Goal: Task Accomplishment & Management: Manage account settings

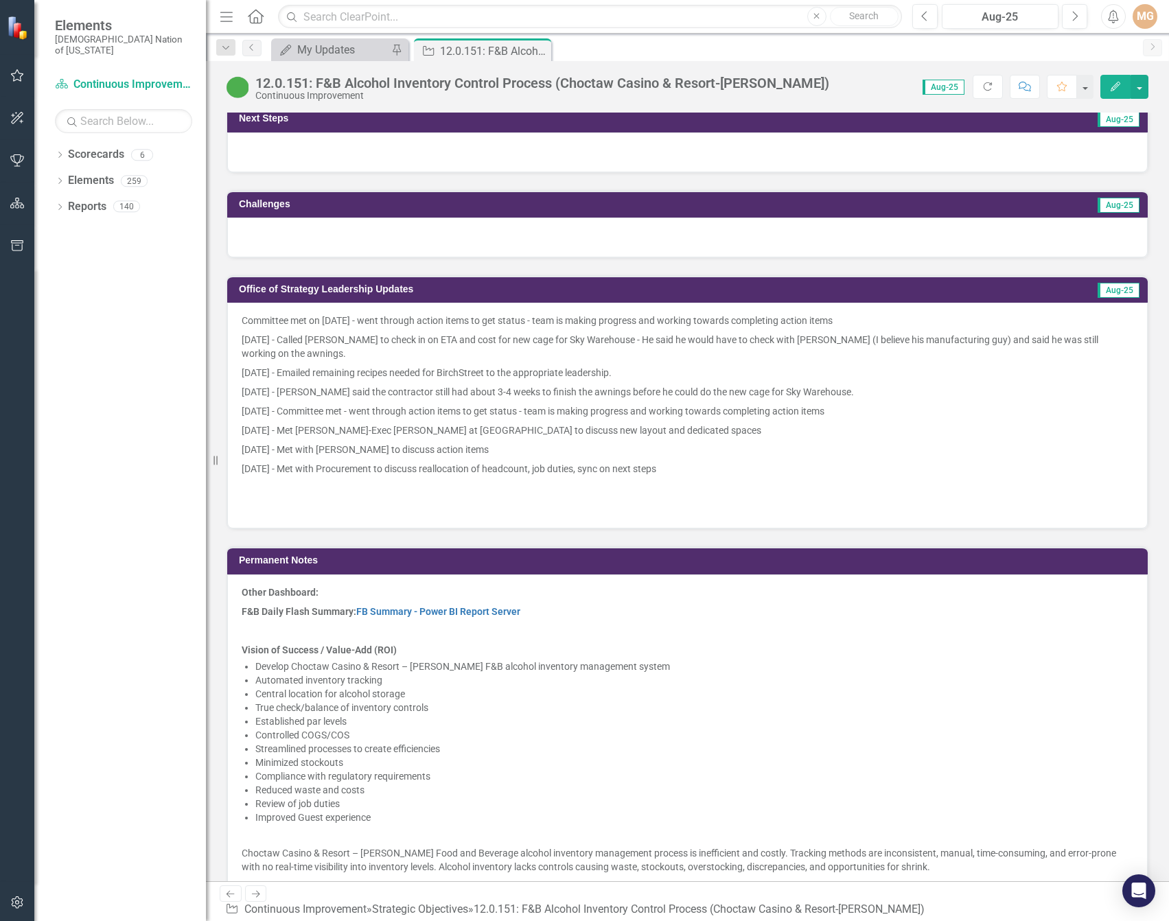
scroll to position [893, 0]
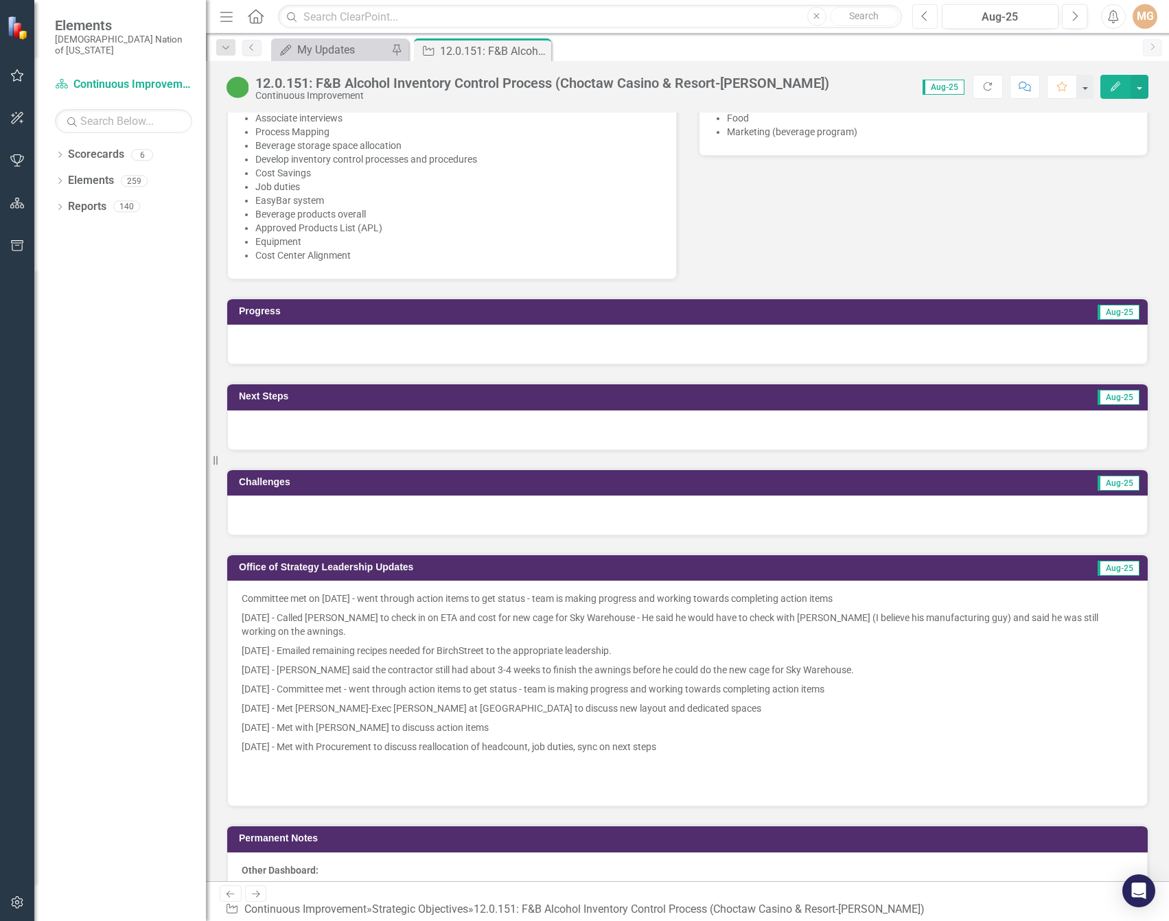
click at [933, 19] on button "Previous" at bounding box center [925, 16] width 25 height 25
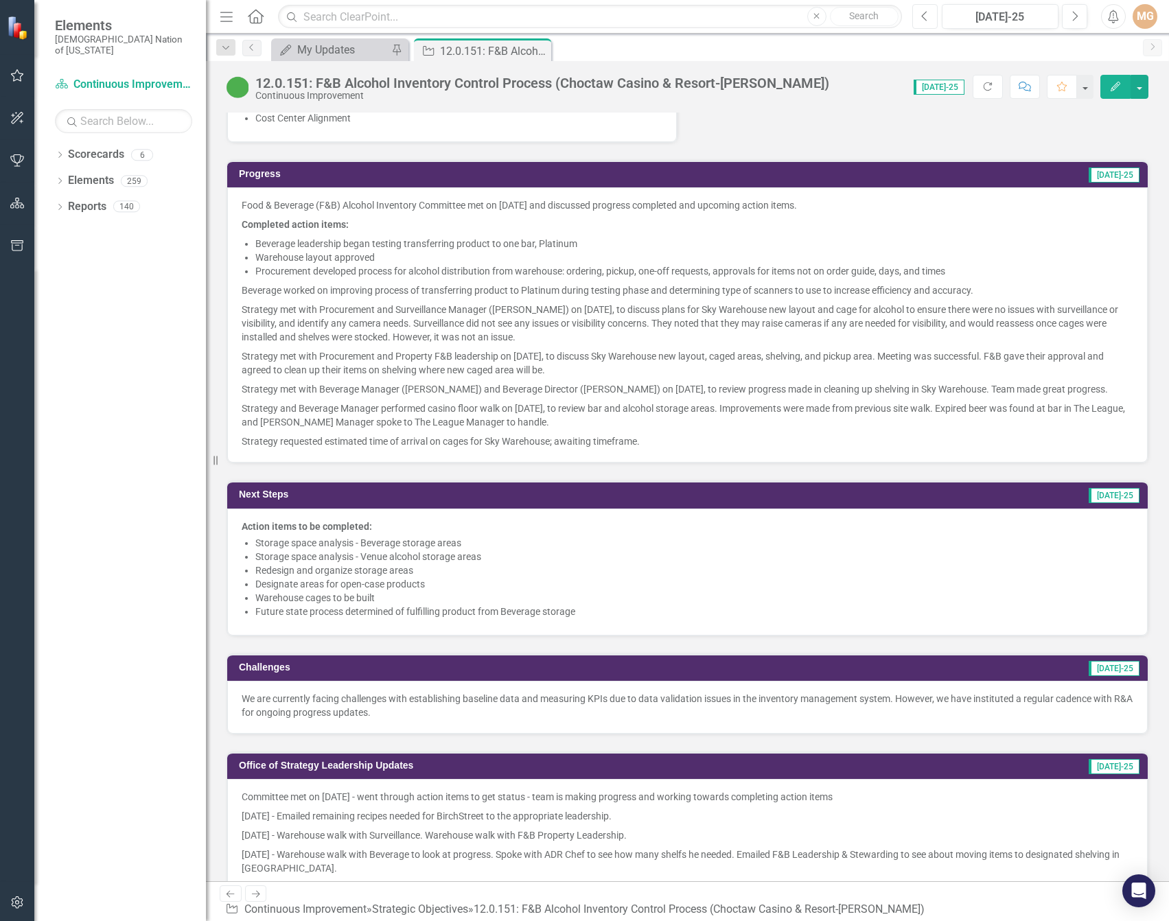
scroll to position [961, 0]
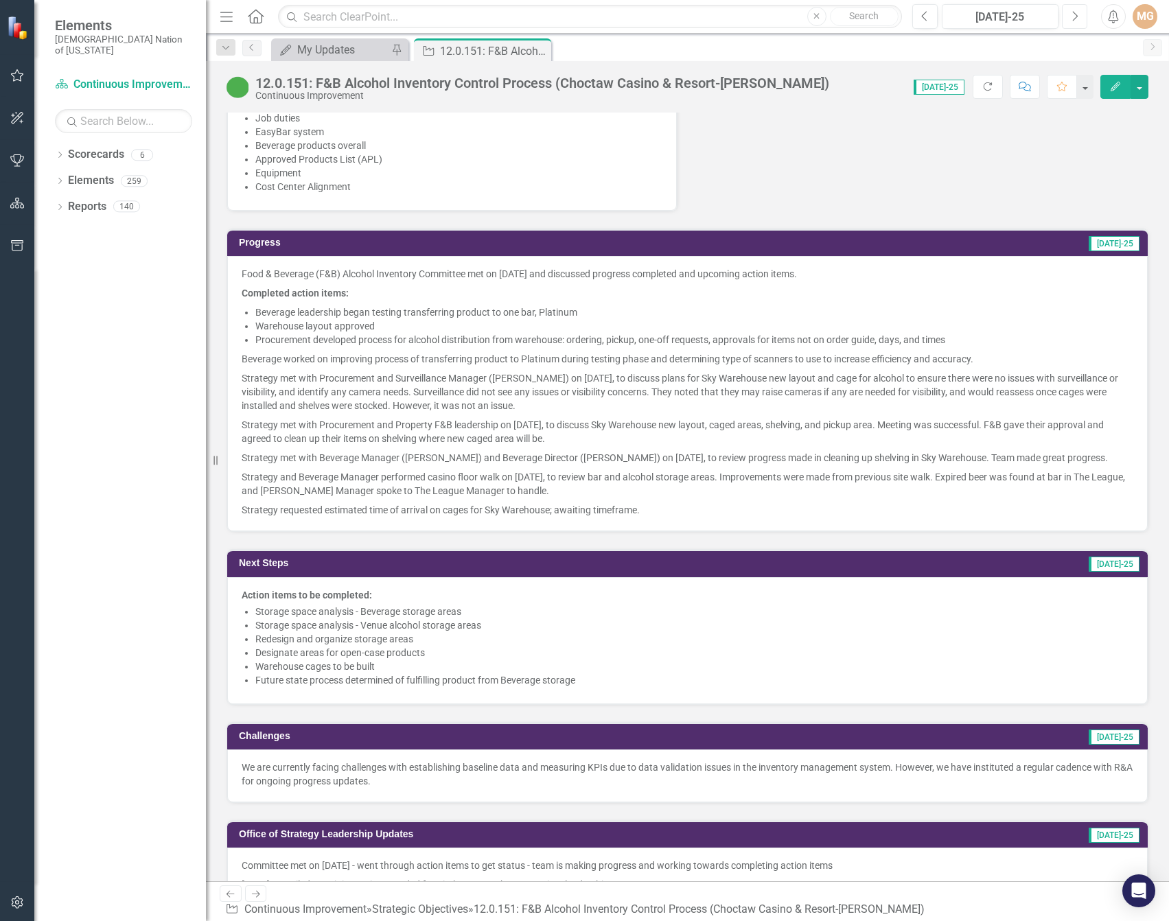
click at [1042, 18] on button "Next" at bounding box center [1074, 16] width 25 height 25
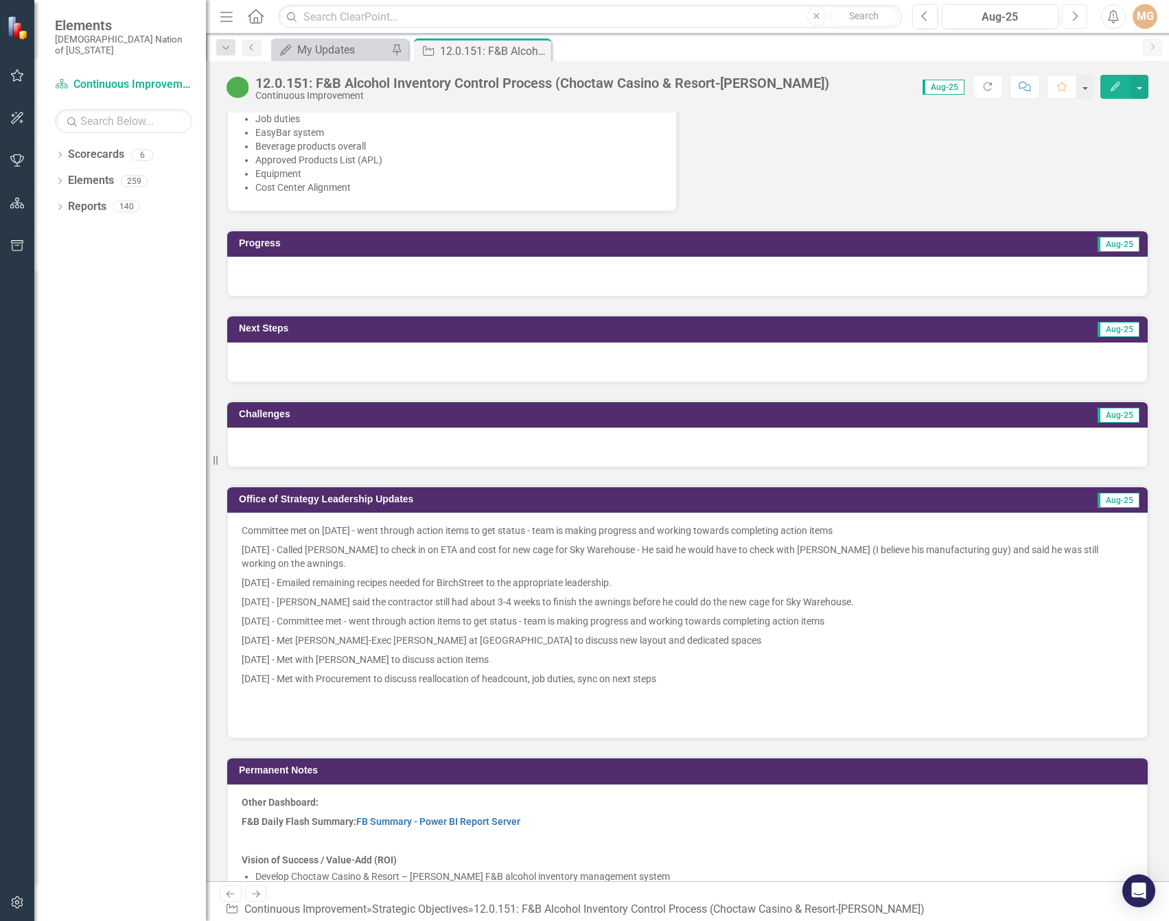
scroll to position [961, 0]
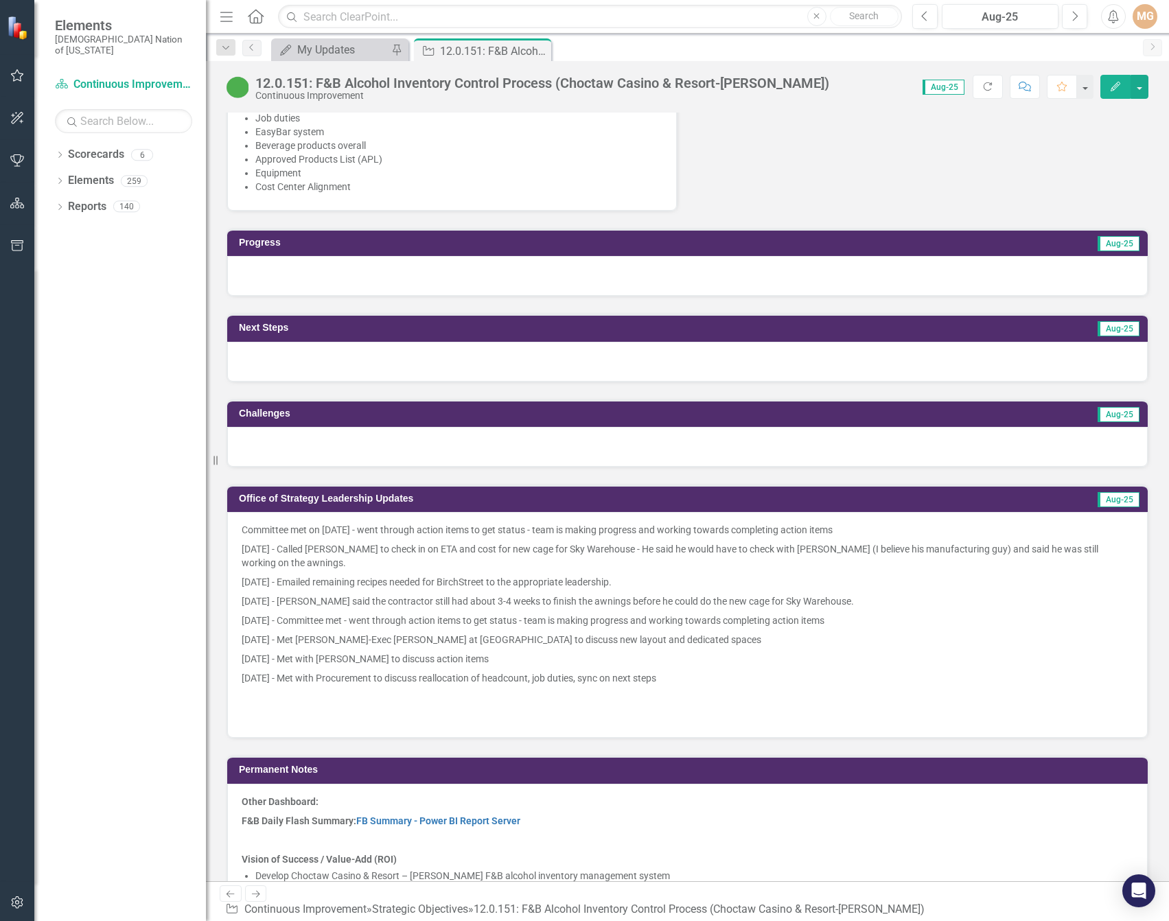
click at [347, 276] on div at bounding box center [687, 276] width 921 height 40
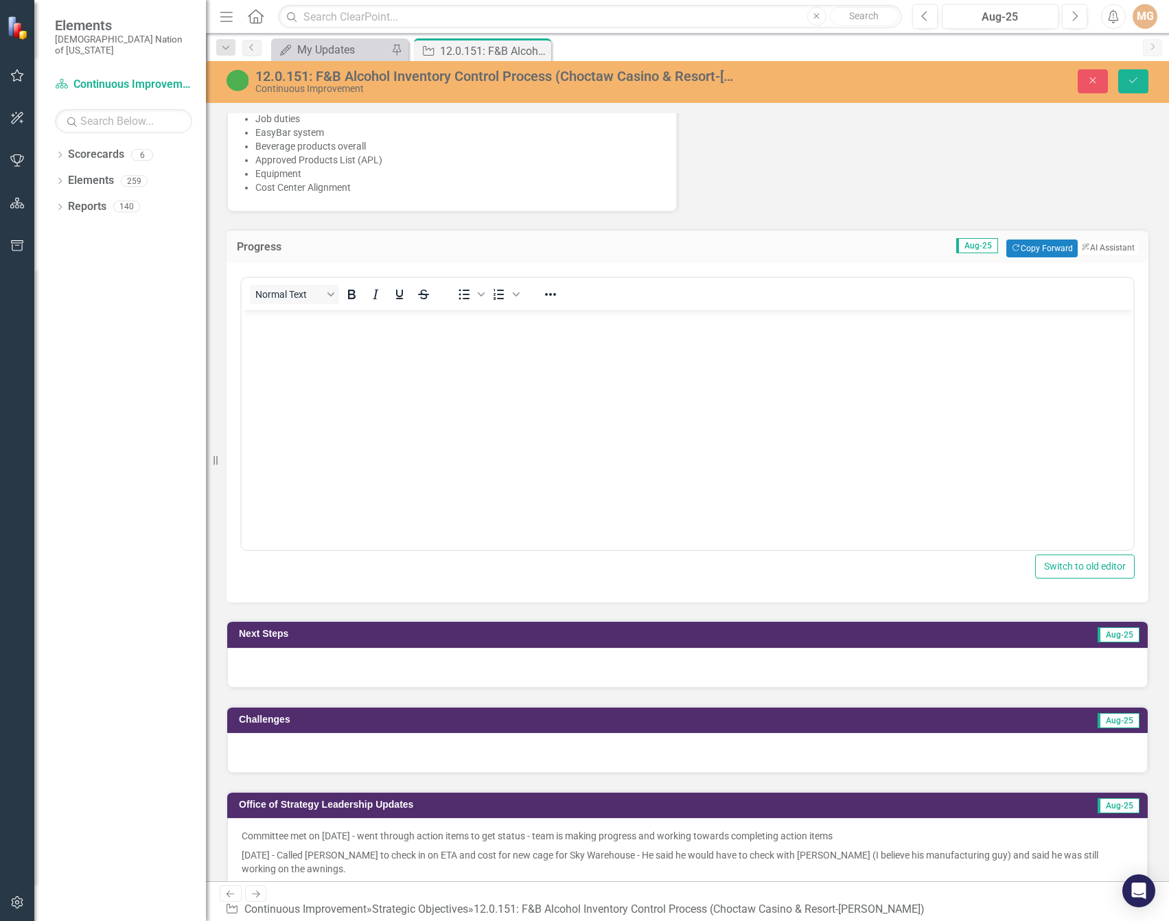
scroll to position [0, 0]
click at [347, 674] on div at bounding box center [687, 668] width 921 height 40
click at [347, 673] on div at bounding box center [687, 668] width 921 height 40
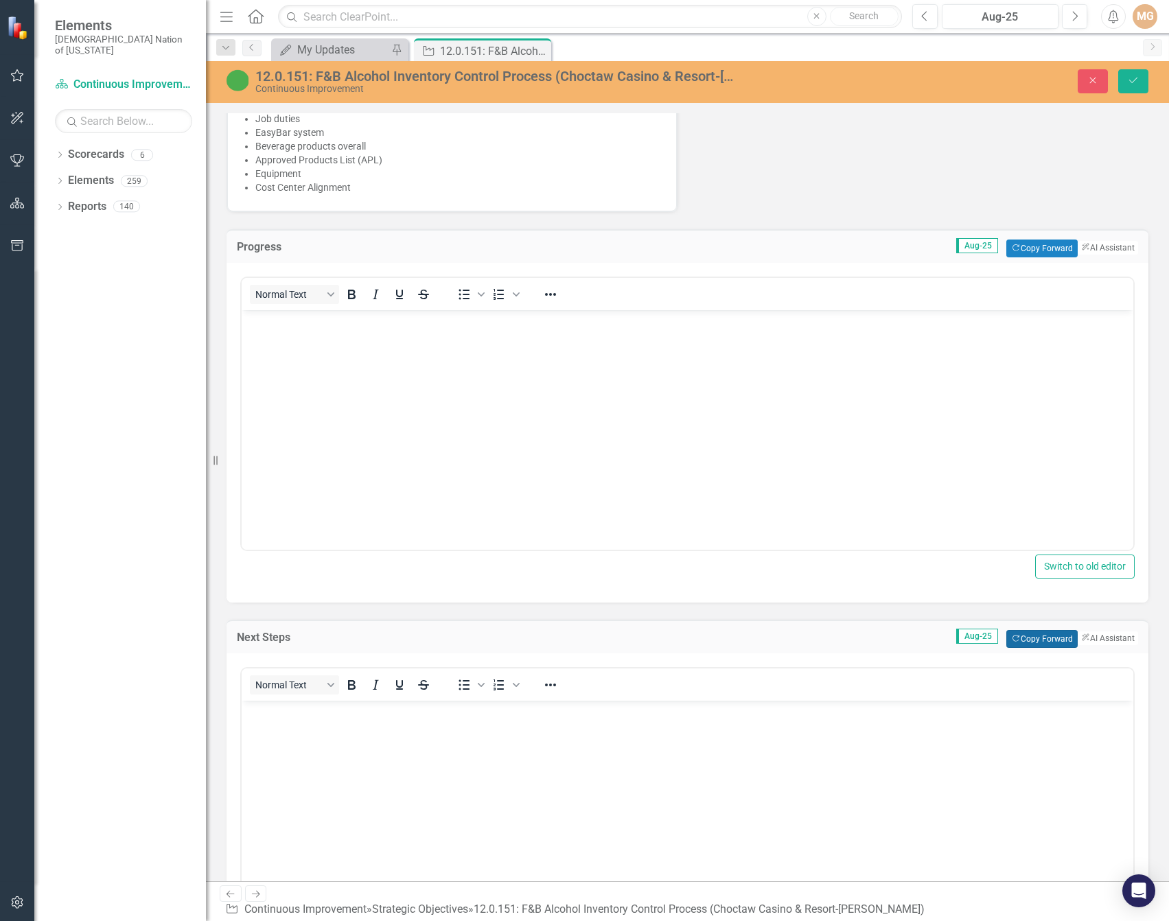
click at [1012, 634] on button "Copy Forward Copy Forward" at bounding box center [1042, 639] width 71 height 18
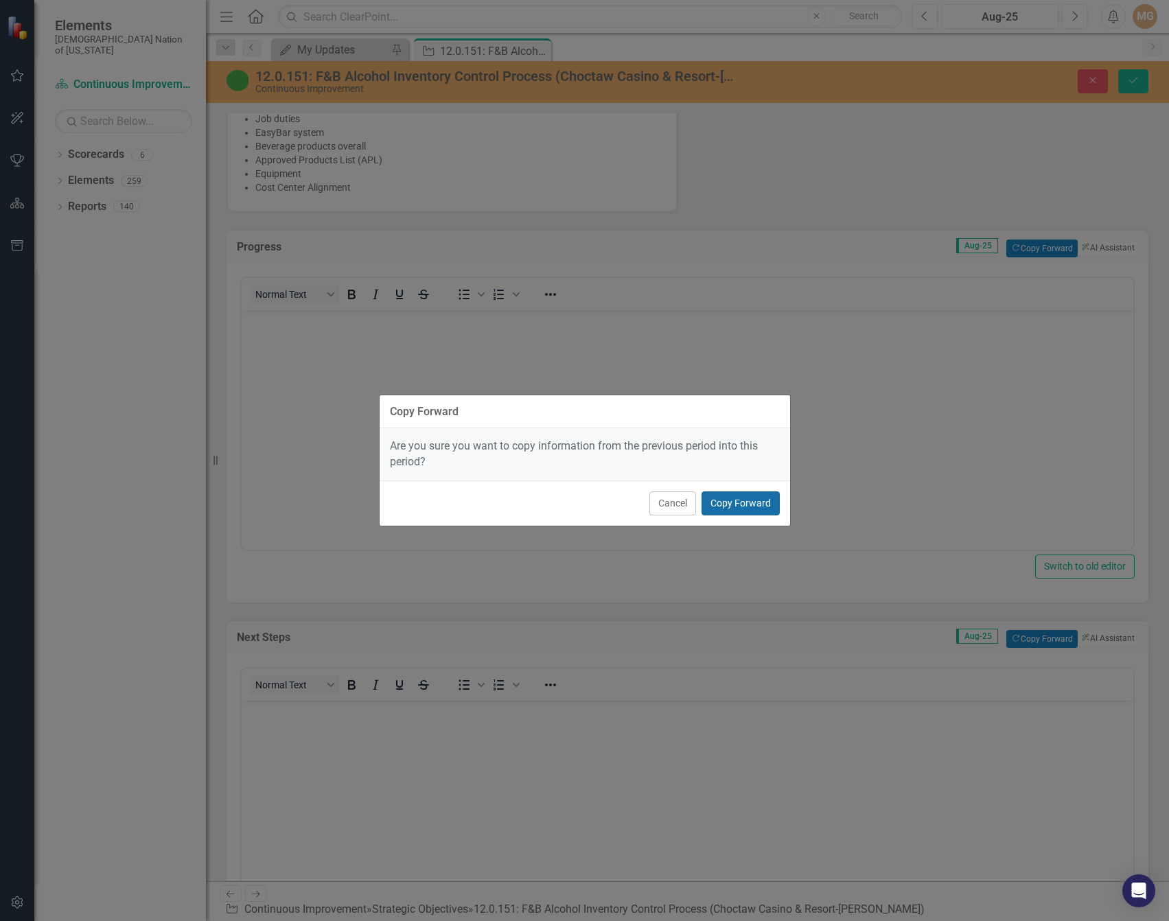
click at [751, 500] on button "Copy Forward" at bounding box center [741, 504] width 78 height 24
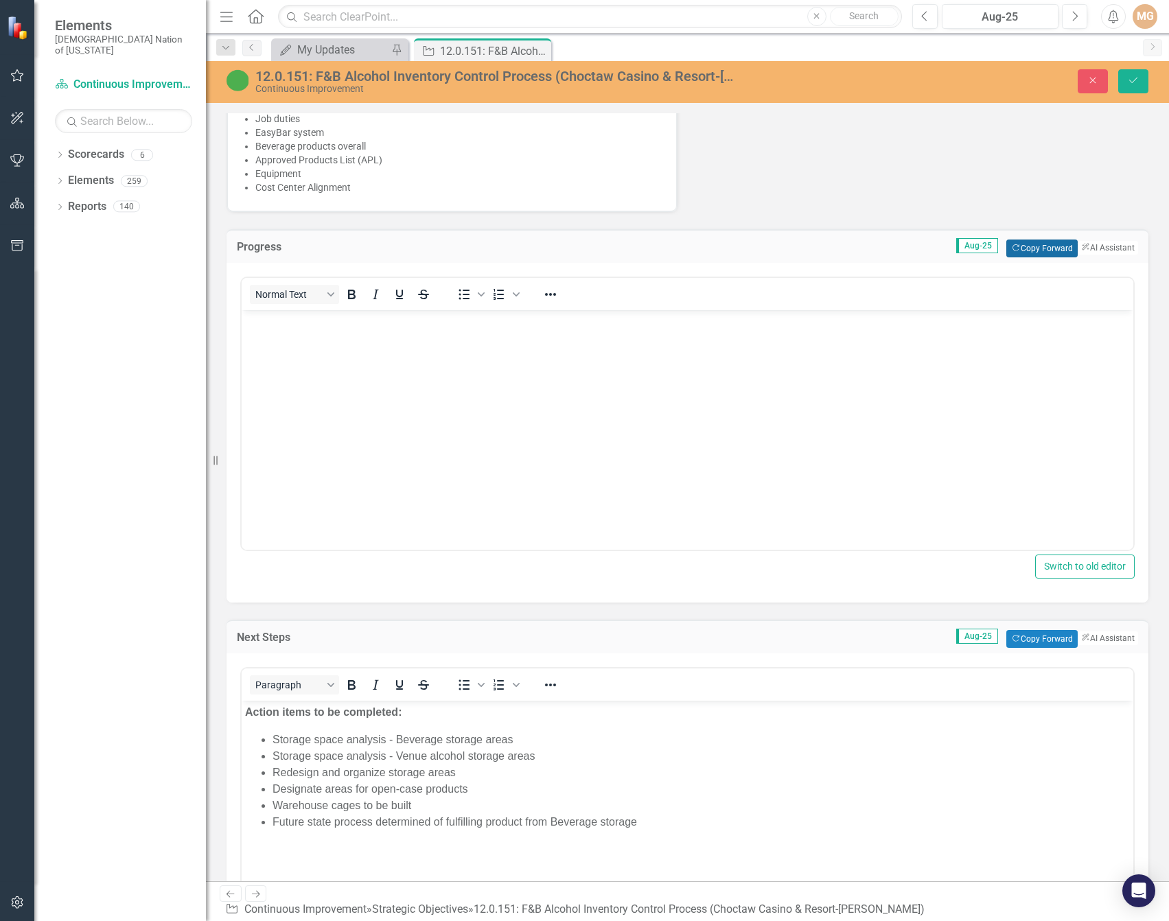
click at [1009, 249] on button "Copy Forward Copy Forward" at bounding box center [1042, 249] width 71 height 18
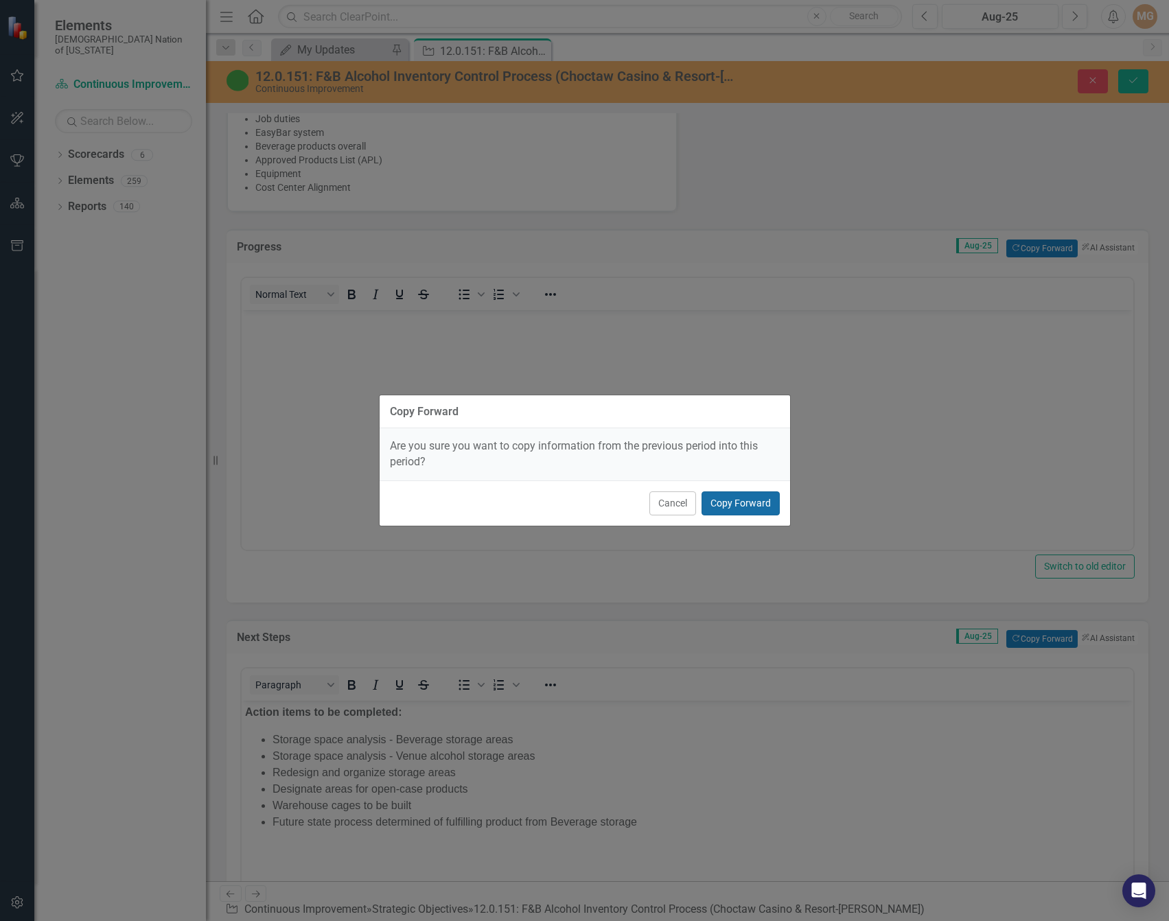
click at [753, 503] on button "Copy Forward" at bounding box center [741, 504] width 78 height 24
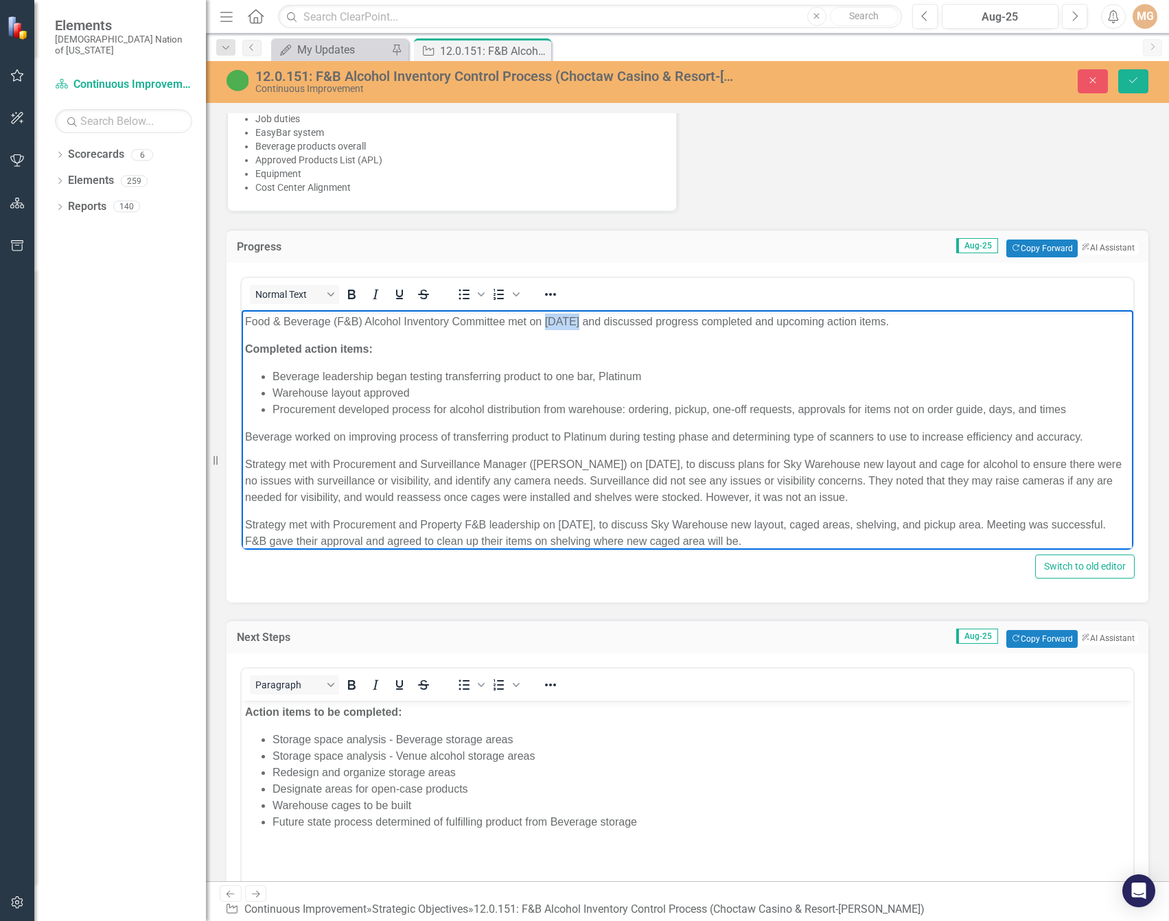
drag, startPoint x: 573, startPoint y: 321, endPoint x: 547, endPoint y: 320, distance: 25.4
click at [547, 320] on p "Food & Beverage (F&B) Alcohol Inventory Committee met on [DATE] and discussed p…" at bounding box center [687, 322] width 885 height 16
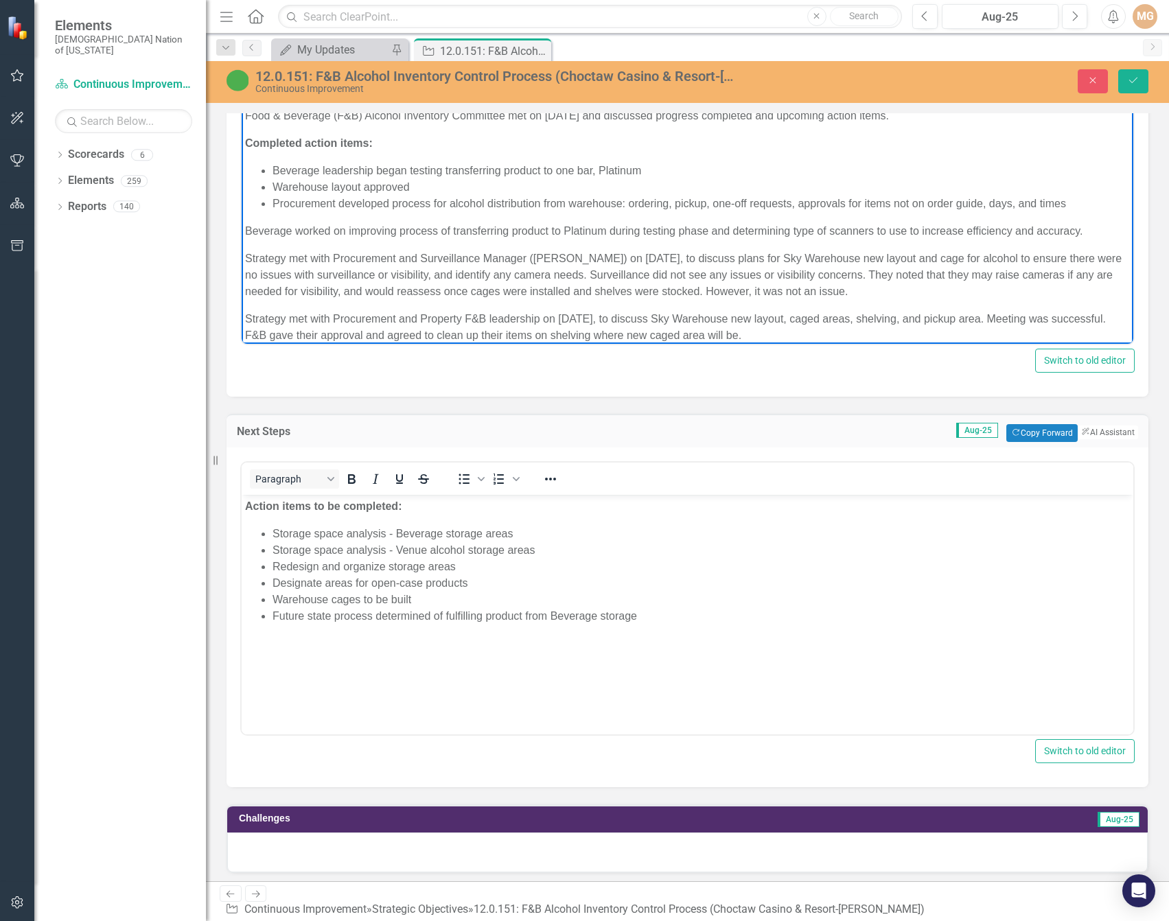
scroll to position [1030, 0]
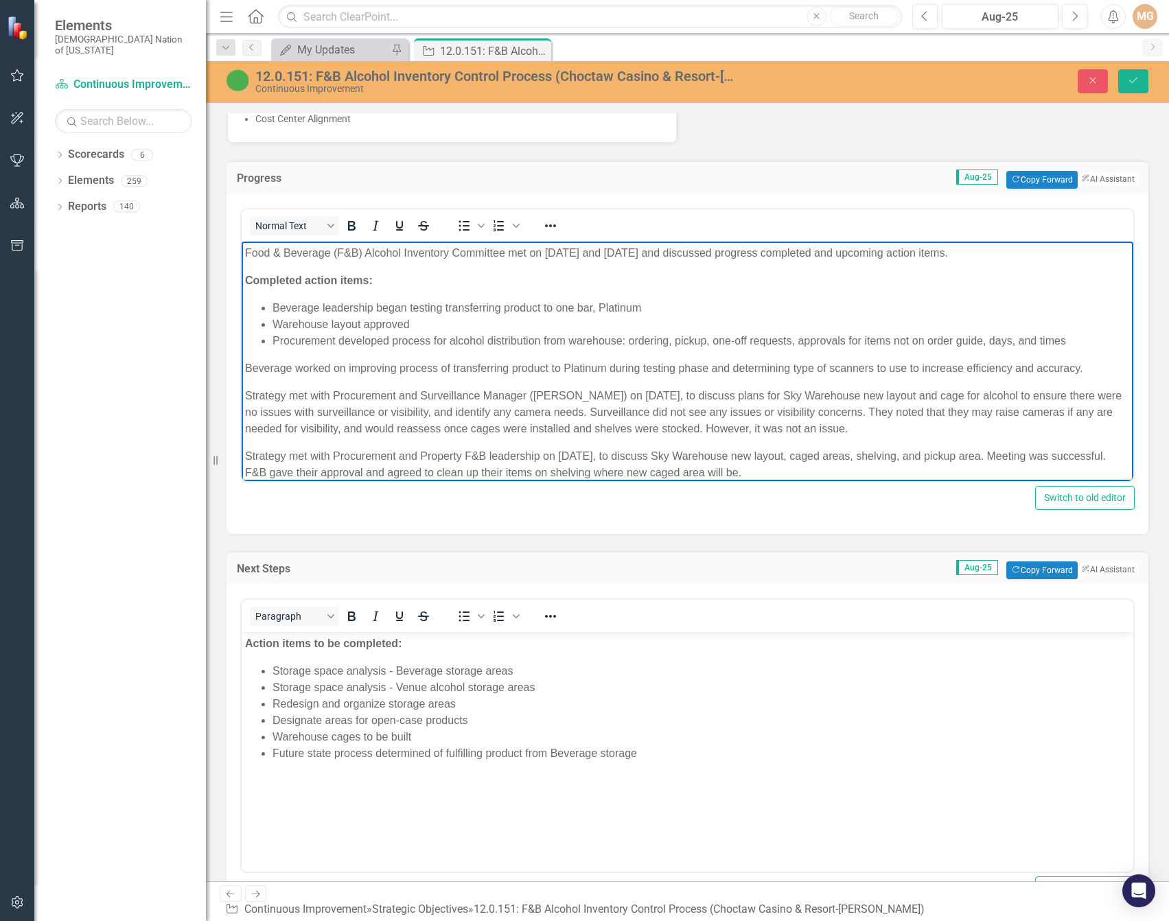
click at [611, 255] on p "Food & Beverage (F&B) Alcohol Inventory Committee met on [DATE] and [DATE] and …" at bounding box center [687, 253] width 885 height 16
click at [707, 347] on li "Procurement developed process for alcohol distribution from warehouse: ordering…" at bounding box center [702, 341] width 858 height 16
click at [594, 251] on p "Food & Beverage (F&B) Alcohol Inventory Committee met on [DATE], 2025 and discu…" at bounding box center [687, 253] width 885 height 16
click at [789, 385] on body "Food & Beverage (F&B) Alcohol Inventory Committee met on [DATE] and [DATE] and …" at bounding box center [688, 426] width 892 height 369
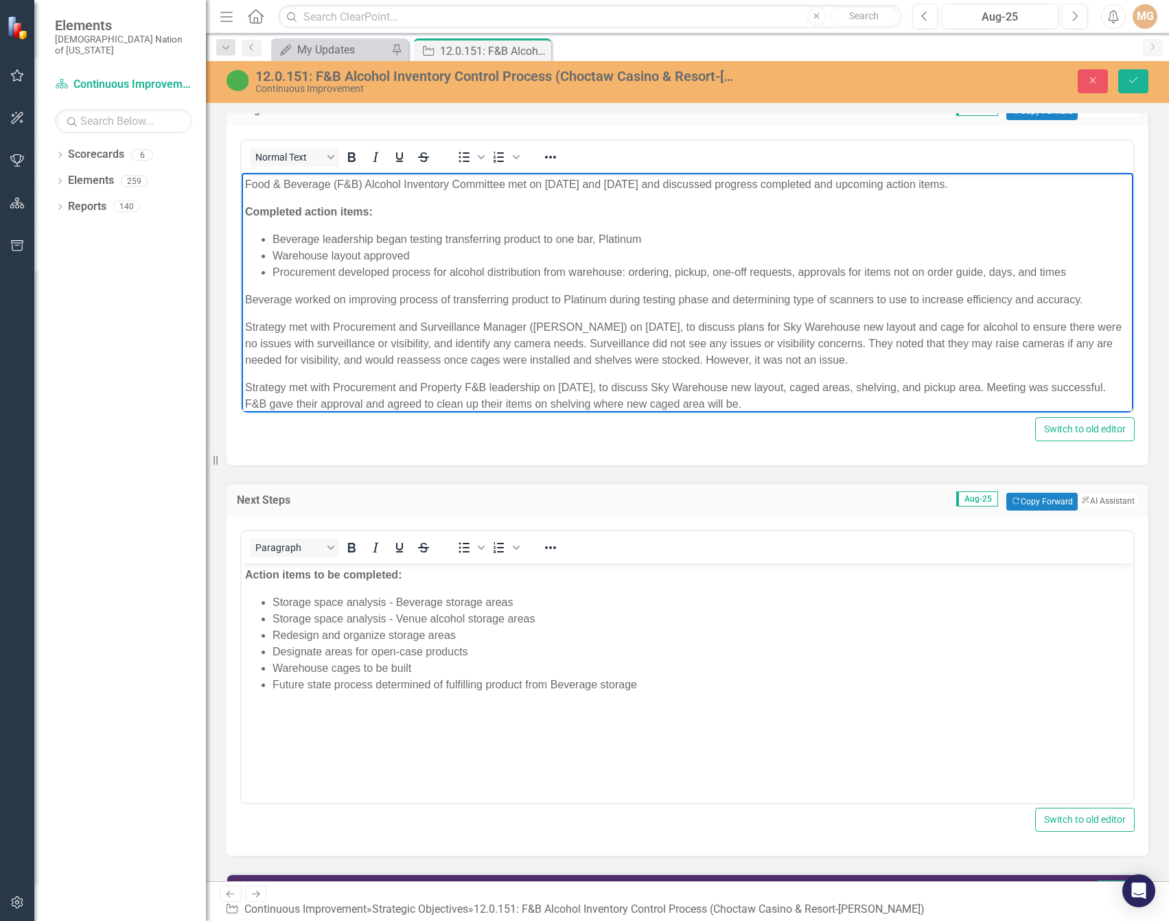
scroll to position [130, 0]
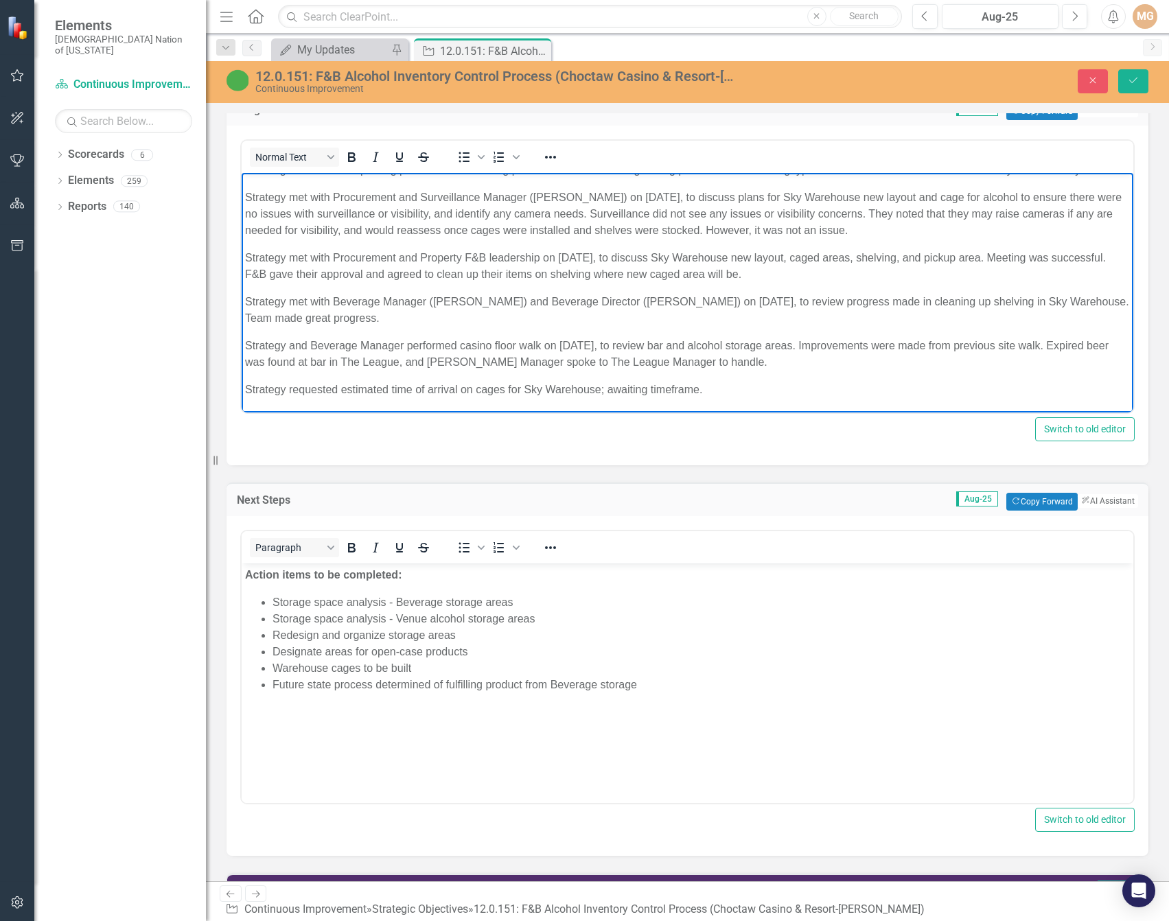
drag, startPoint x: 794, startPoint y: 369, endPoint x: 246, endPoint y: 196, distance: 574.4
click at [246, 196] on body "Food & Beverage (F&B) Alcohol Inventory Committee met on [DATE] and [DATE] and …" at bounding box center [688, 227] width 892 height 369
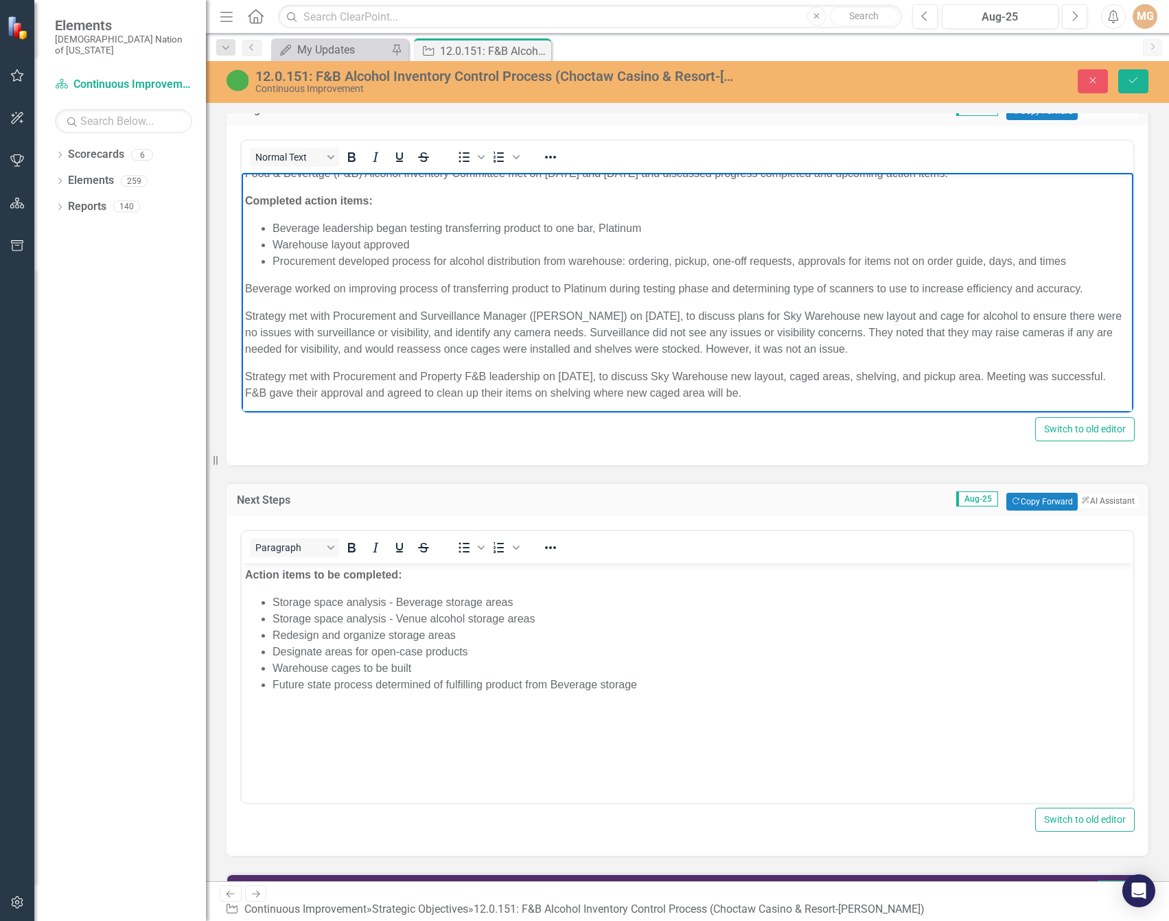
scroll to position [0, 0]
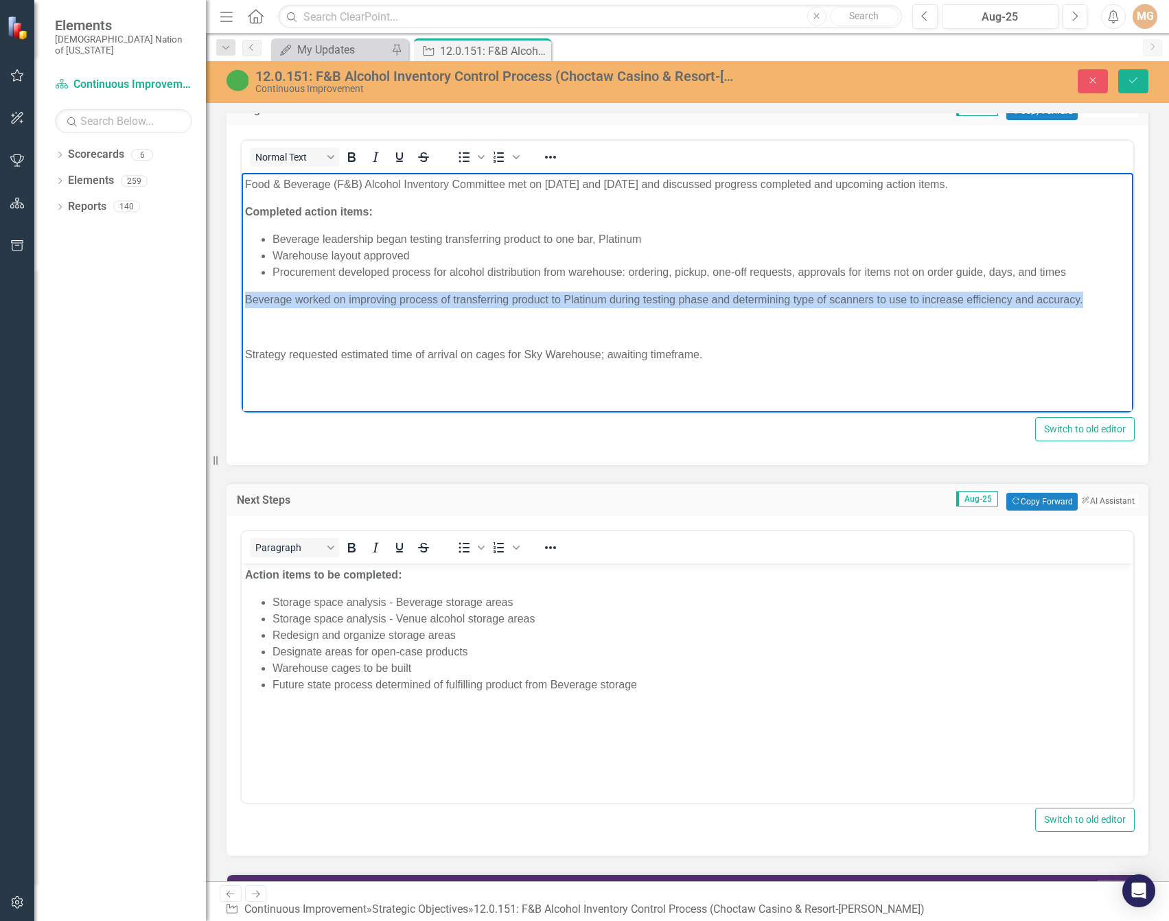
drag, startPoint x: 1057, startPoint y: 297, endPoint x: 242, endPoint y: 306, distance: 814.4
click at [242, 306] on body "Food & Beverage (F&B) Alcohol Inventory Committee met on [DATE] and [DATE] and …" at bounding box center [688, 276] width 892 height 206
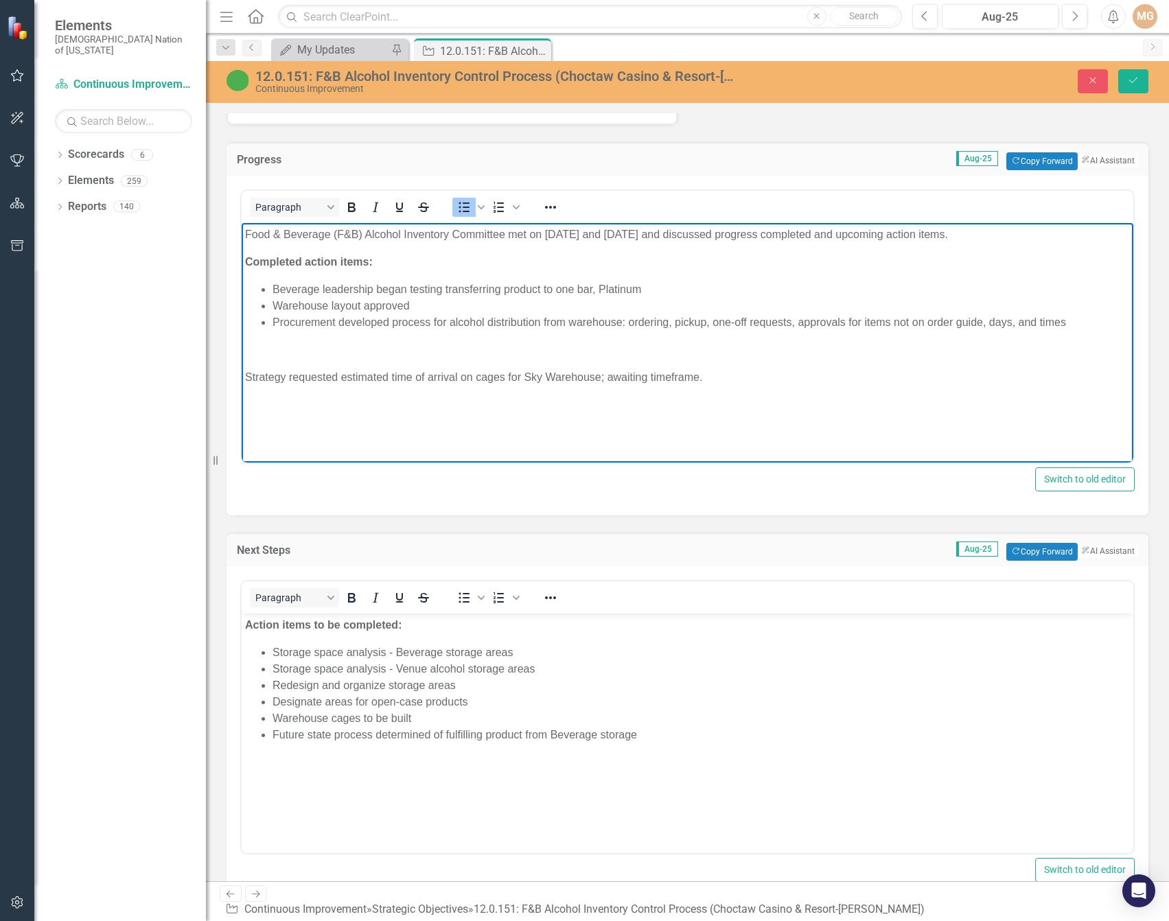
scroll to position [1030, 0]
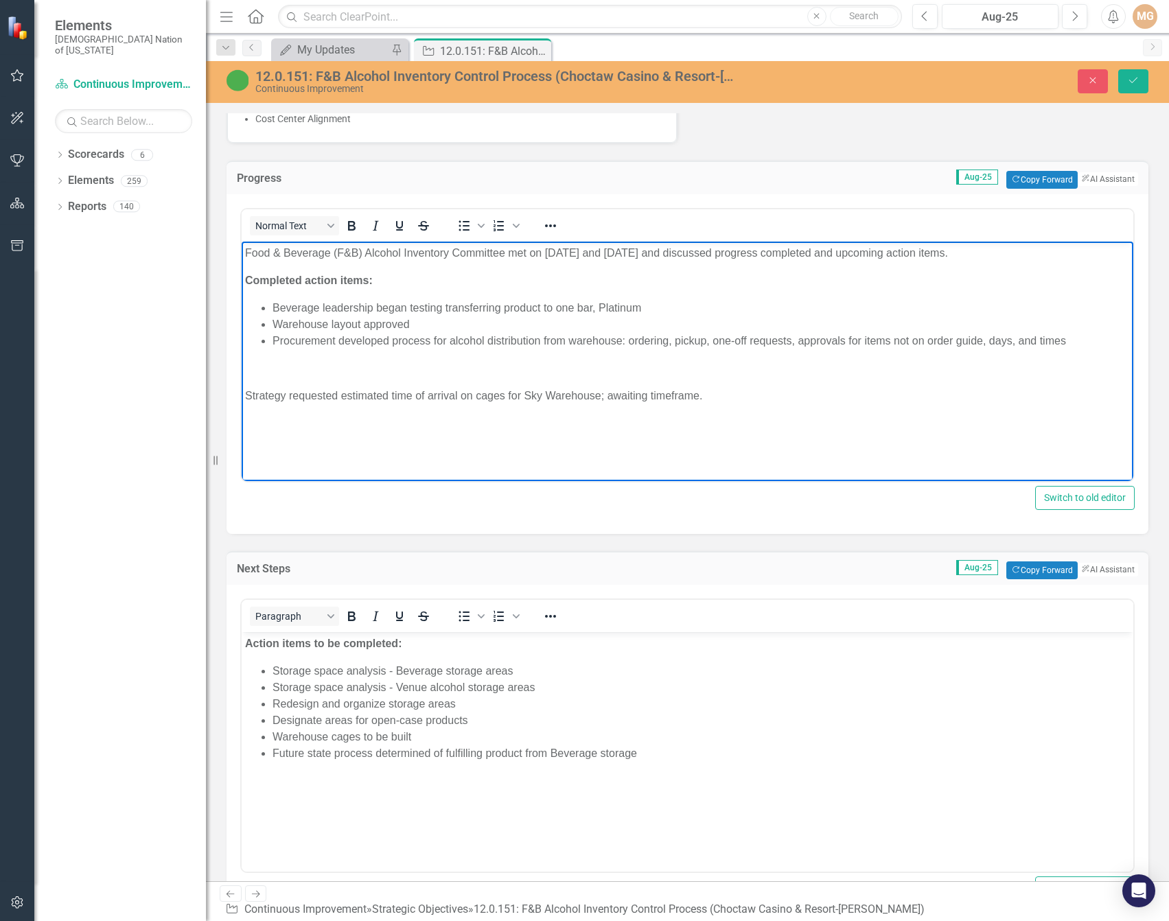
click at [271, 378] on body "Food & Beverage (F&B) Alcohol Inventory Committee met on [DATE] and [DATE] and …" at bounding box center [688, 345] width 892 height 206
click at [260, 376] on p "Rich Text Area. Press ALT-0 for help." at bounding box center [687, 368] width 885 height 16
drag, startPoint x: 713, startPoint y: 372, endPoint x: 607, endPoint y: 381, distance: 106.8
click at [607, 381] on body "Food & Beverage (F&B) Alcohol Inventory Committee met on [DATE] and [DATE] and …" at bounding box center [688, 345] width 892 height 206
click at [543, 431] on body "Food & Beverage (F&B) Alcohol Inventory Committee met on [DATE] and [DATE] and …" at bounding box center [688, 345] width 892 height 206
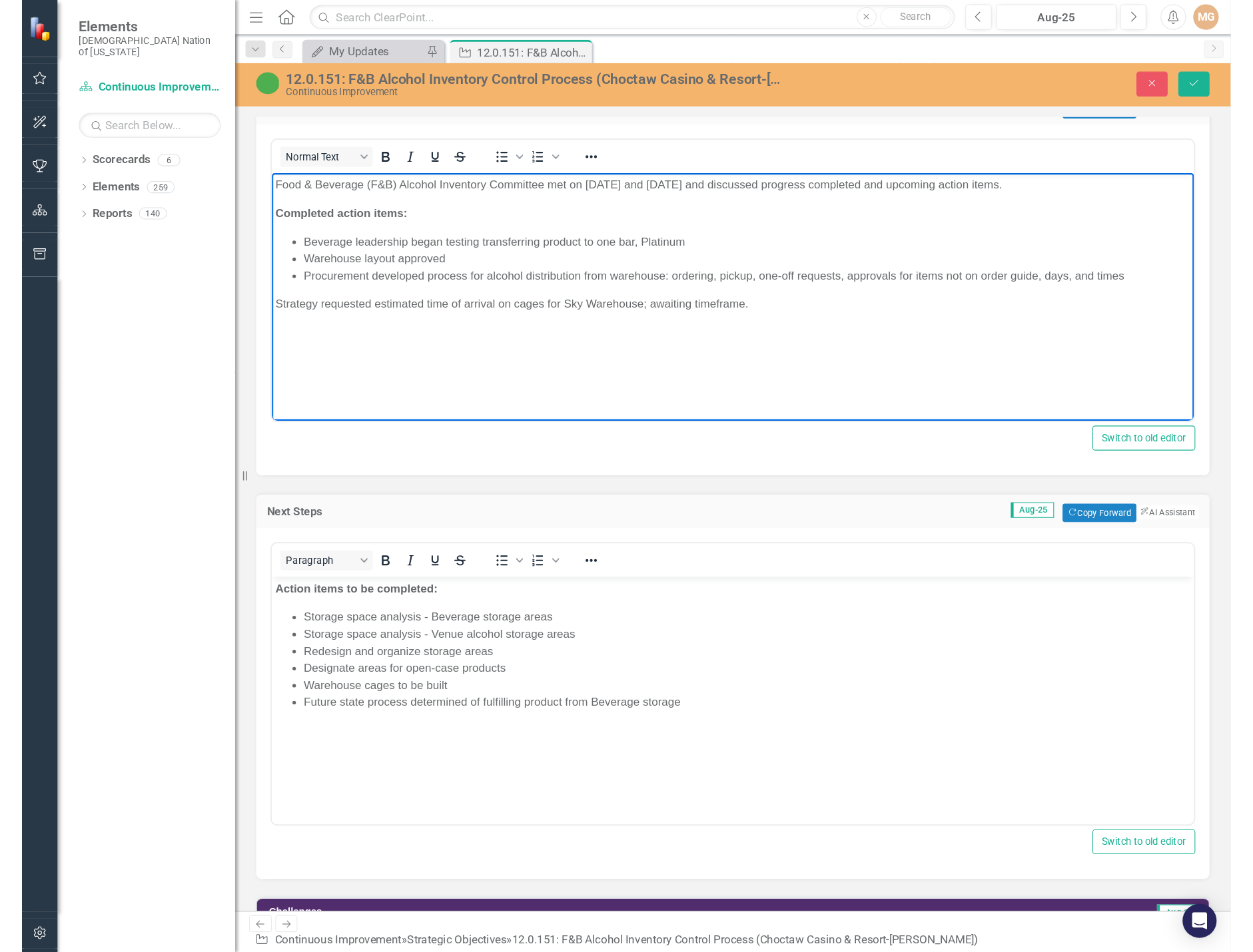
scroll to position [1065, 0]
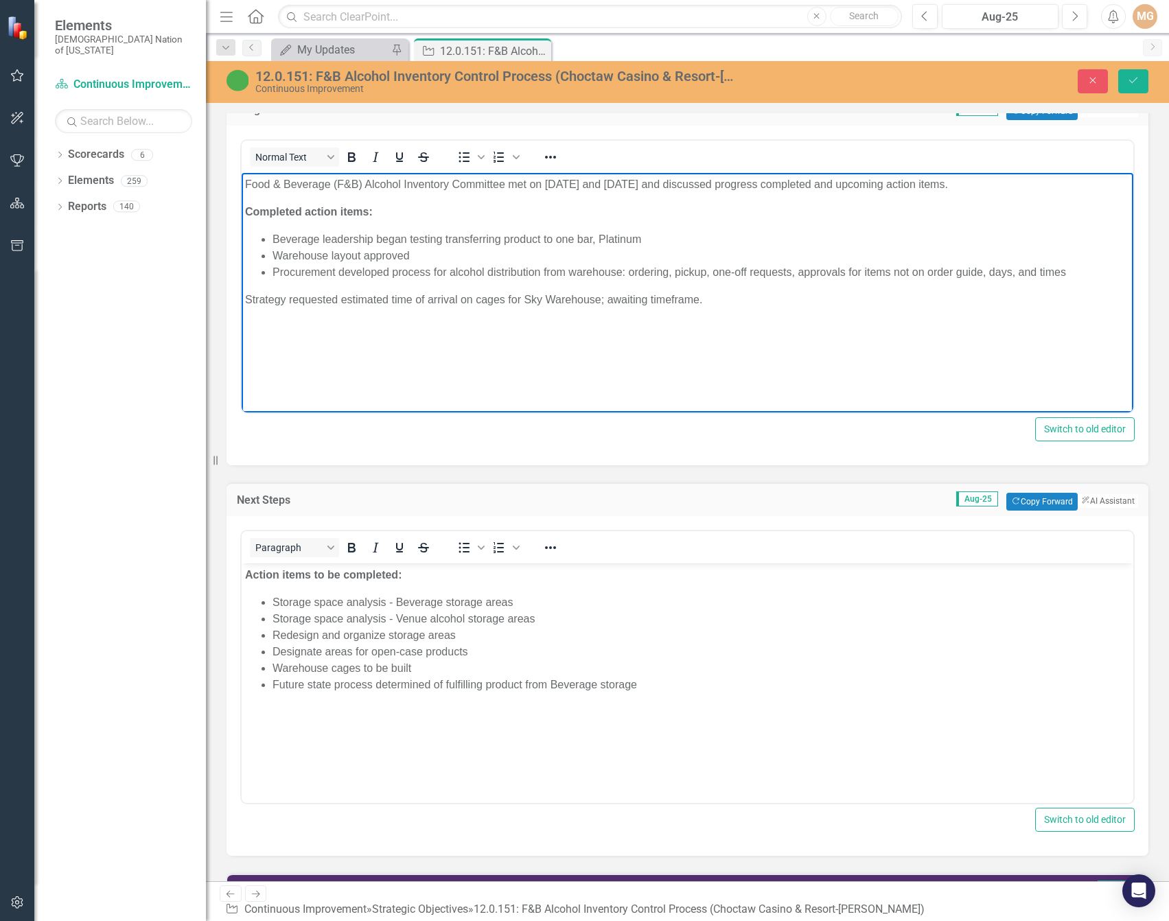
click at [247, 300] on p "Strategy requested estimated time of arrival on cages for Sky Warehouse; awaiti…" at bounding box center [687, 300] width 885 height 16
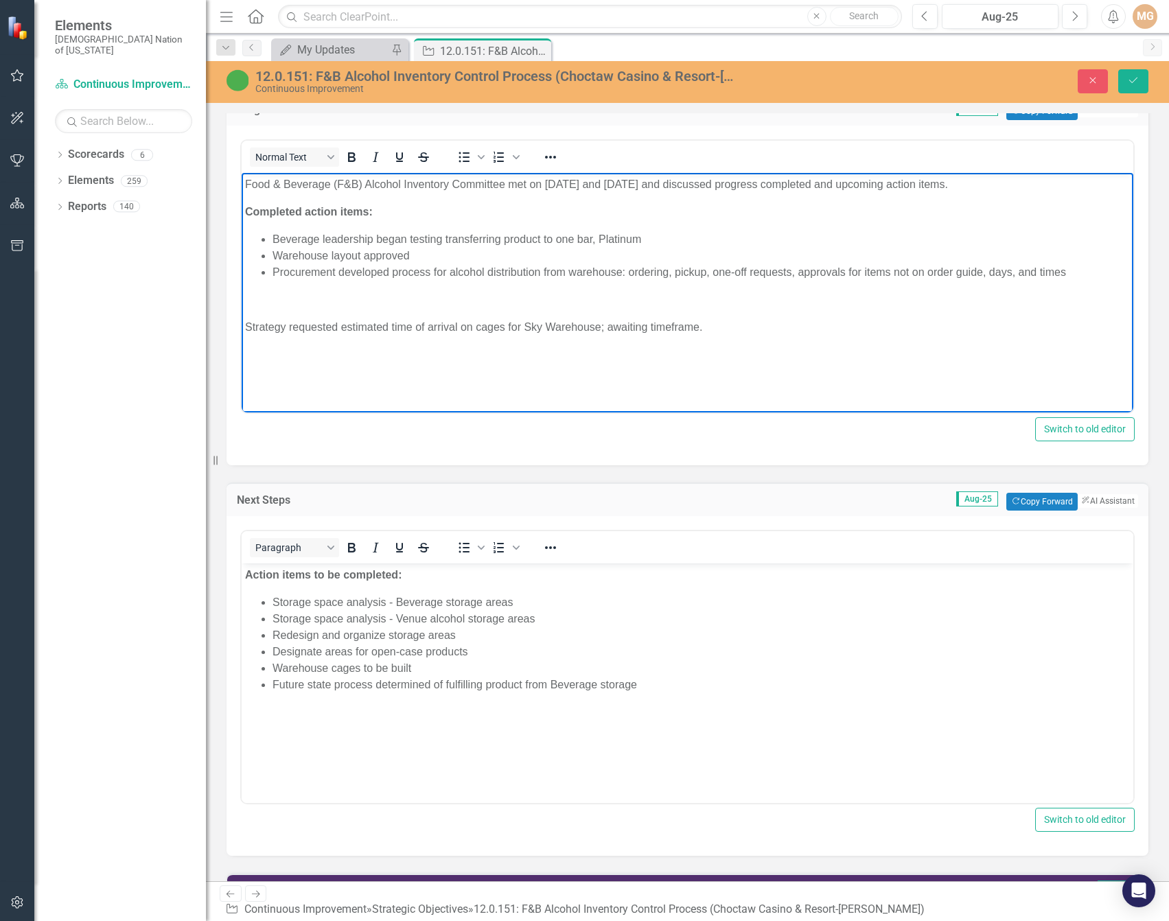
click at [306, 360] on body "Food & Beverage (F&B) Alcohol Inventory Committee met on [DATE] and [DATE] and …" at bounding box center [688, 276] width 892 height 206
click at [269, 297] on p "Rich Text Area. Press ALT-0 for help." at bounding box center [687, 300] width 885 height 16
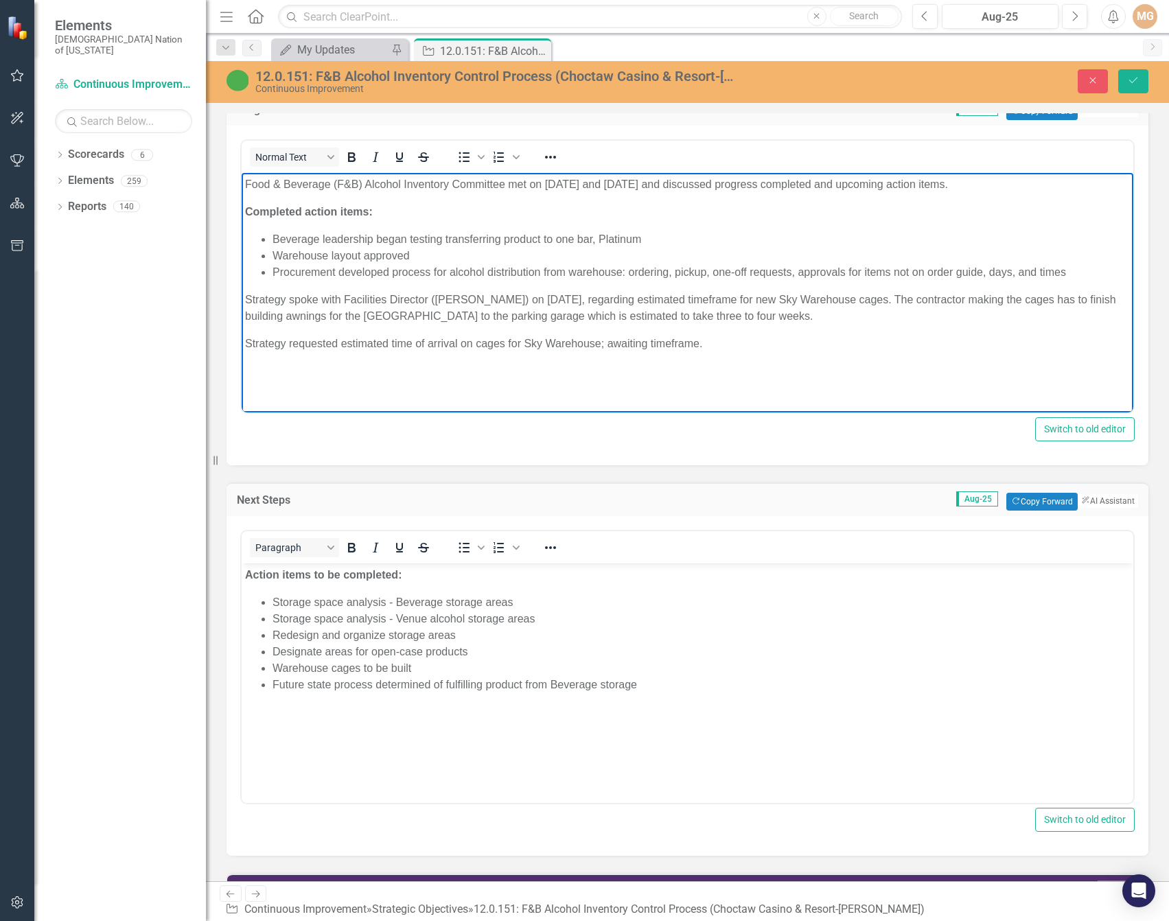
click at [341, 311] on p "Strategy spoke with Facilities Director ([PERSON_NAME]) on [DATE], regarding es…" at bounding box center [687, 308] width 885 height 33
click at [825, 319] on p "Strategy spoke with Facilities Director ([PERSON_NAME]) on [DATE], regarding es…" at bounding box center [687, 308] width 885 height 33
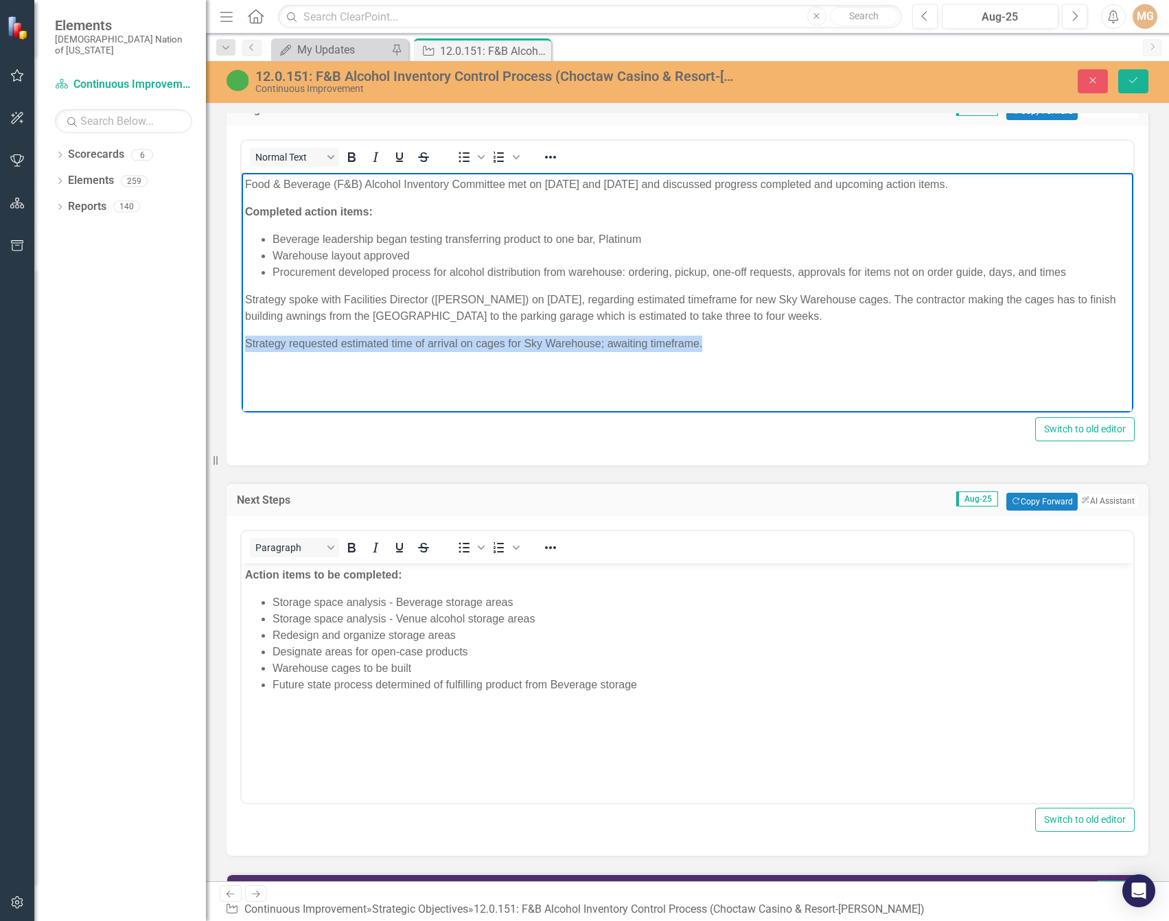
drag, startPoint x: 720, startPoint y: 350, endPoint x: 240, endPoint y: 349, distance: 479.3
click at [242, 349] on html "Food & Beverage (F&B) Alcohol Inventory Committee met on [DATE] and [DATE] and …" at bounding box center [688, 276] width 892 height 206
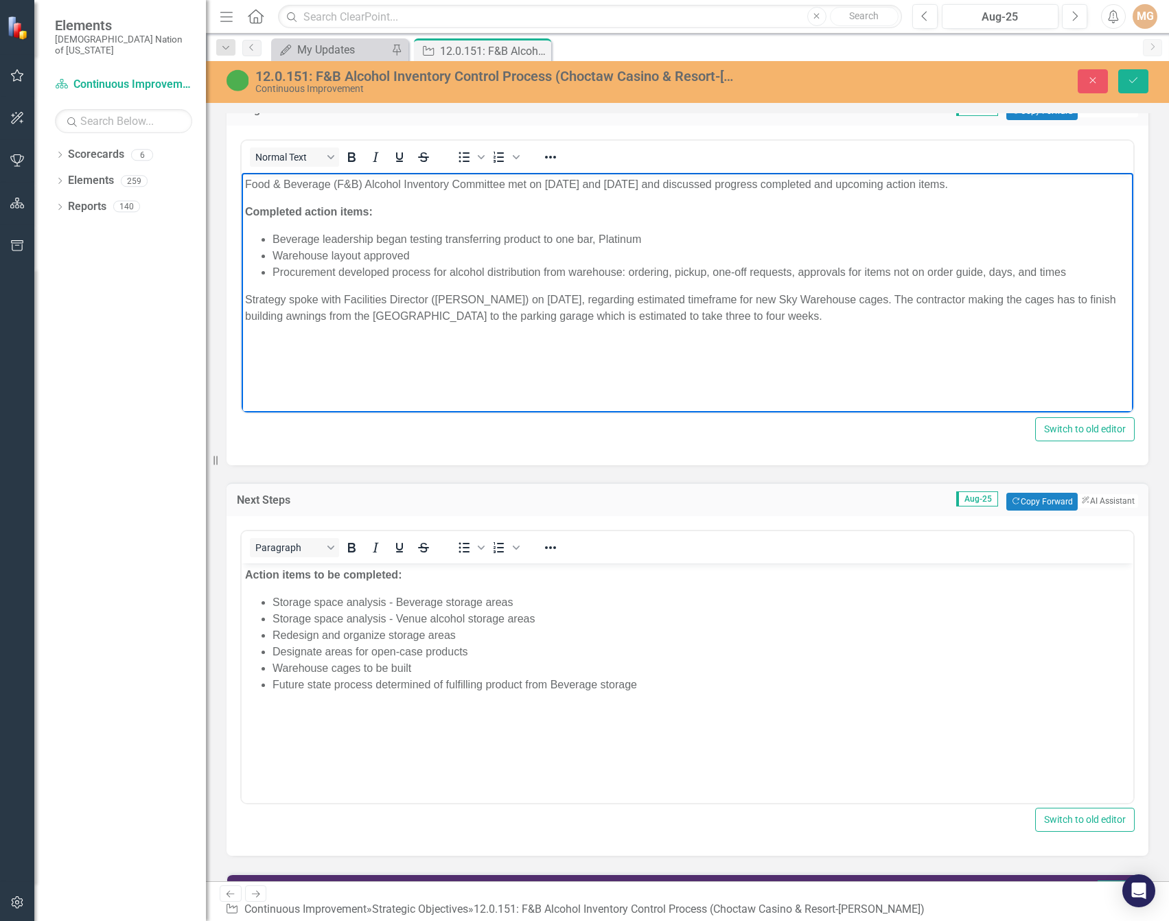
click at [496, 279] on li "Procurement developed process for alcohol distribution from warehouse: ordering…" at bounding box center [702, 272] width 858 height 16
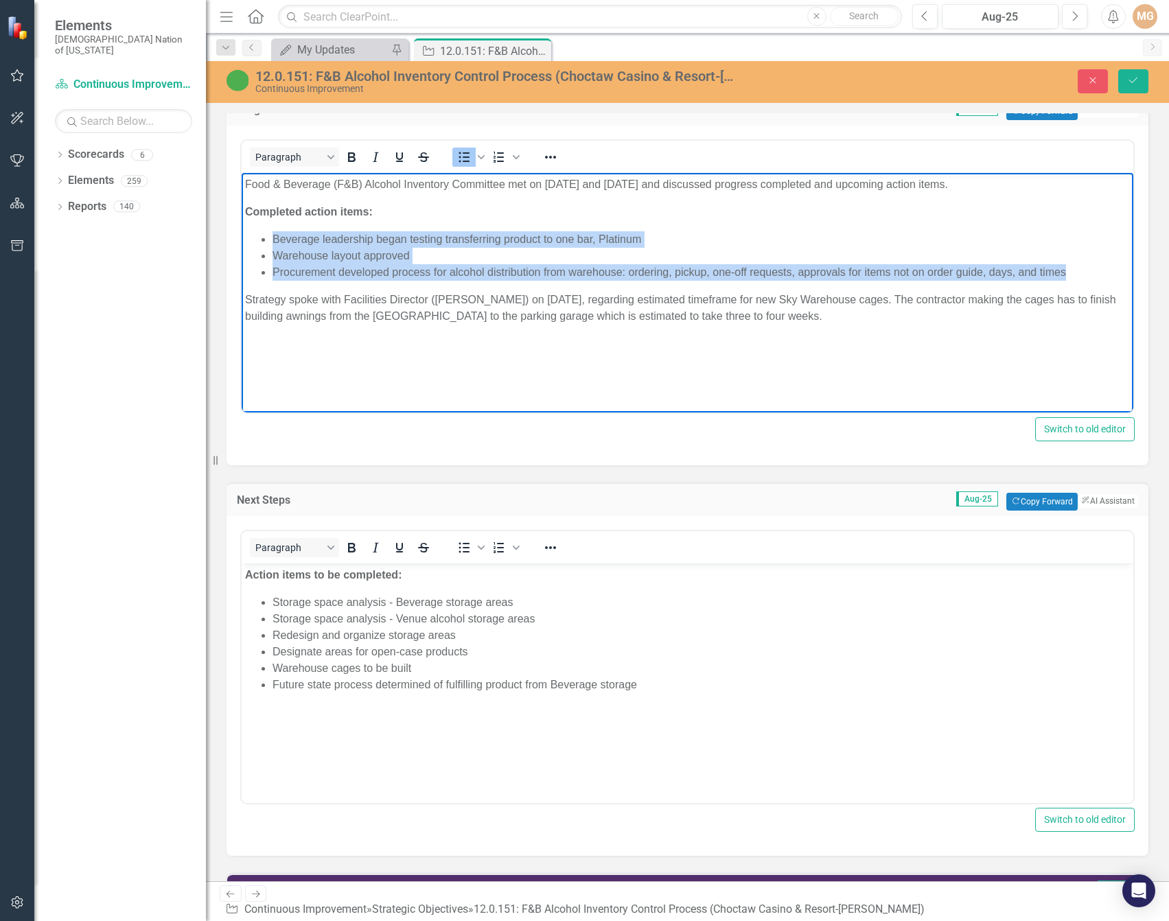
drag, startPoint x: 1079, startPoint y: 267, endPoint x: 273, endPoint y: 238, distance: 806.0
click at [273, 238] on ul "Beverage leadership began testing transferring product to one bar, Platinum War…" at bounding box center [687, 255] width 885 height 49
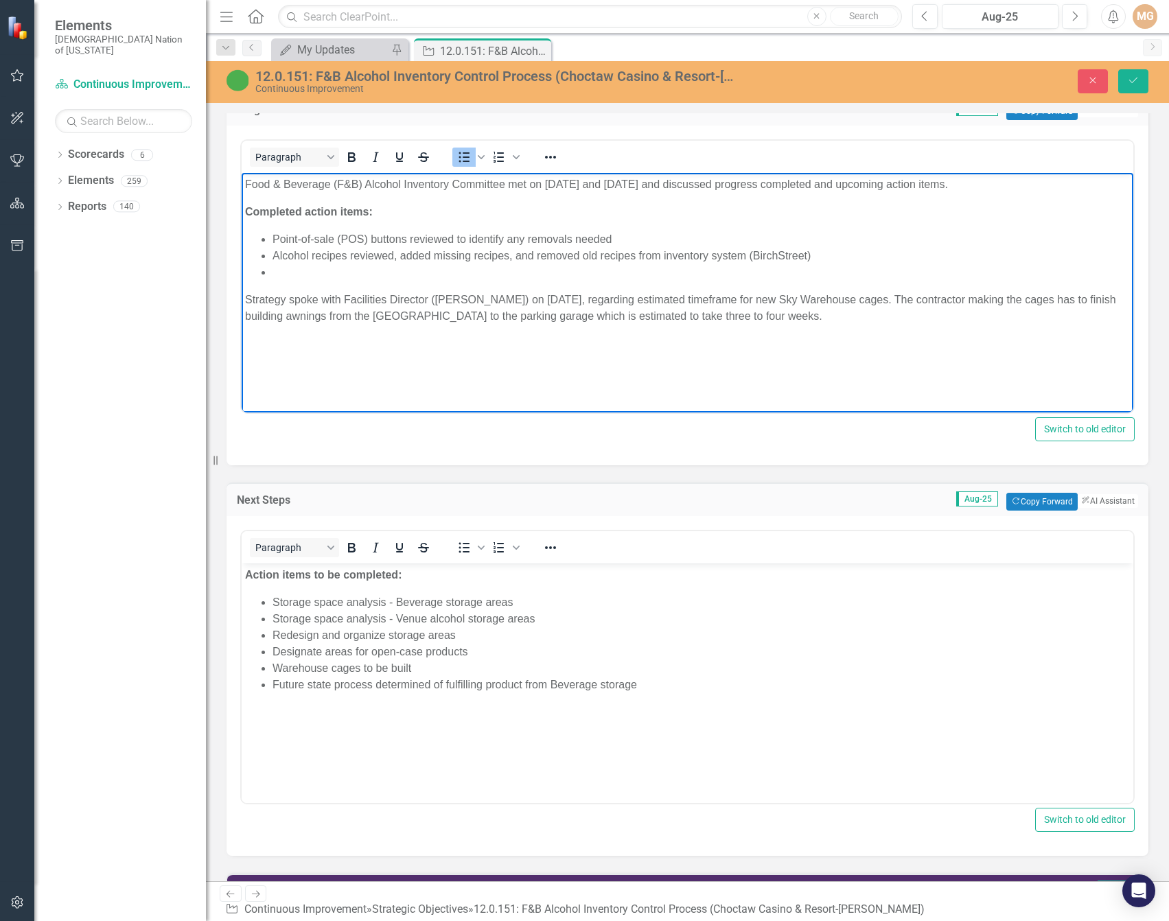
click at [330, 266] on li "Rich Text Area. Press ALT-0 for help." at bounding box center [702, 272] width 858 height 16
click at [420, 273] on li "Inventory product list cleaned up in inventory system (BirchStreet) and POS sys…" at bounding box center [702, 272] width 858 height 16
click at [682, 265] on li "Inventory product list cleaned-up in inventory system (BirchStreet) and POS sys…" at bounding box center [702, 272] width 858 height 16
click at [690, 274] on li "Inventory product list cleaned-up in inventory system (BirchStreet) and POS sys…" at bounding box center [702, 272] width 858 height 16
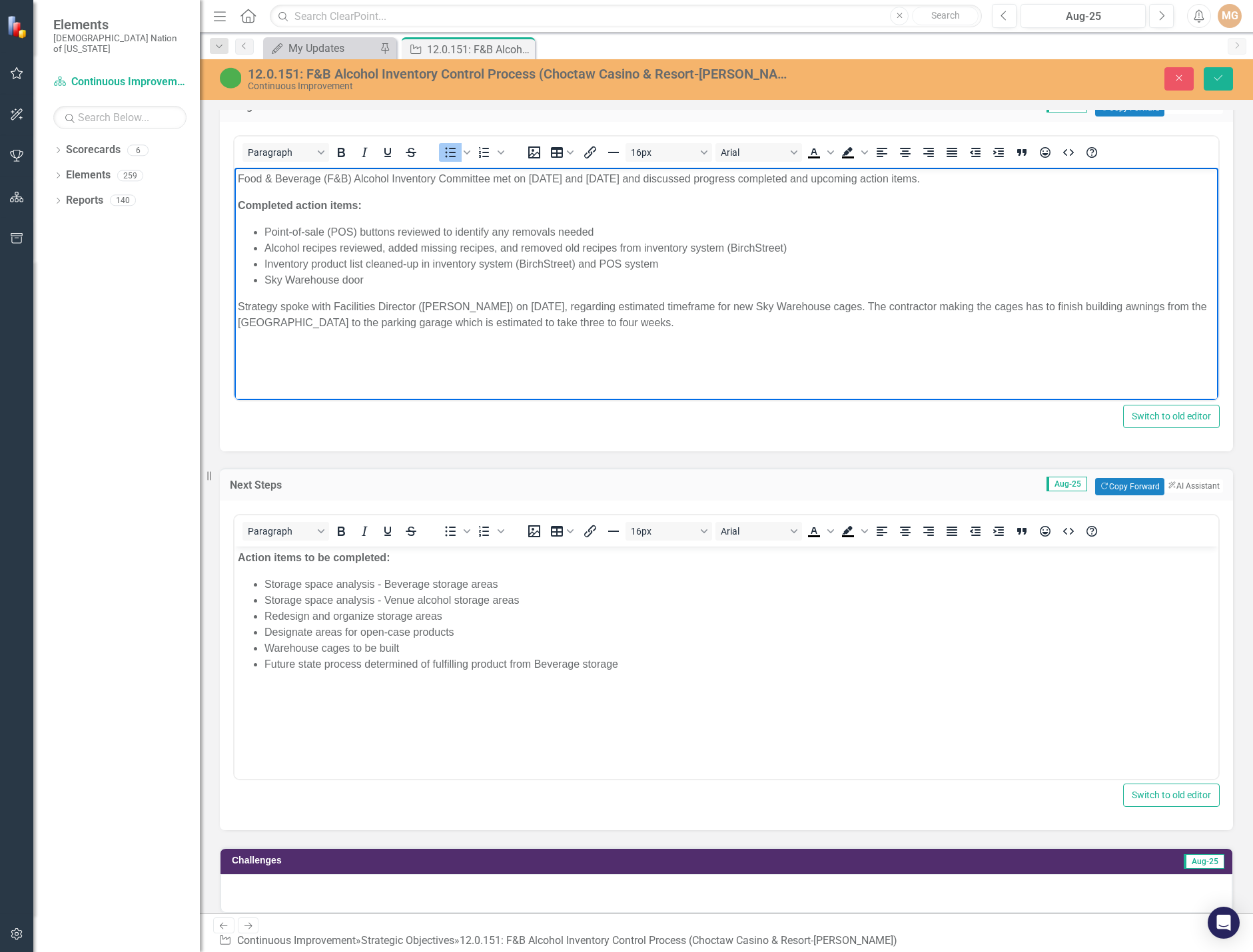
click at [343, 279] on li "Sky Warehouse door" at bounding box center [740, 280] width 950 height 16
click at [425, 283] on li "Sky Warehouse roll-up door" at bounding box center [740, 280] width 950 height 16
click at [556, 281] on li "Sky Warehouse roll-up door works. Team found out that there is a delay after pr…" at bounding box center [740, 280] width 950 height 16
click at [530, 279] on li "Sky Warehouse roll-up door works. Team found out that there is a delay after pr…" at bounding box center [740, 280] width 950 height 16
drag, startPoint x: 892, startPoint y: 279, endPoint x: 831, endPoint y: 279, distance: 61.0
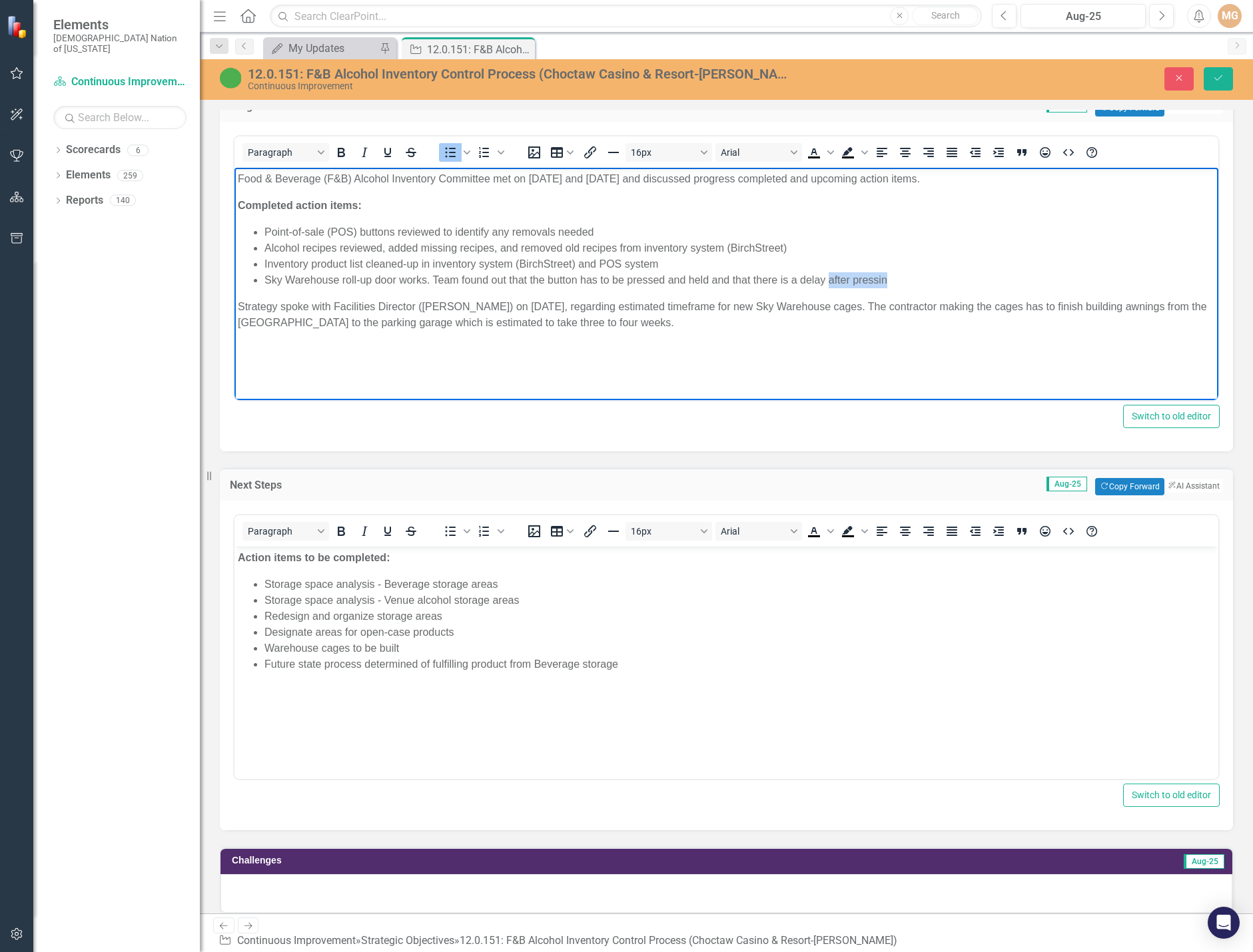
click at [831, 279] on li "Sky Warehouse roll-up door works. Team found out that the button has to be pres…" at bounding box center [740, 280] width 950 height 16
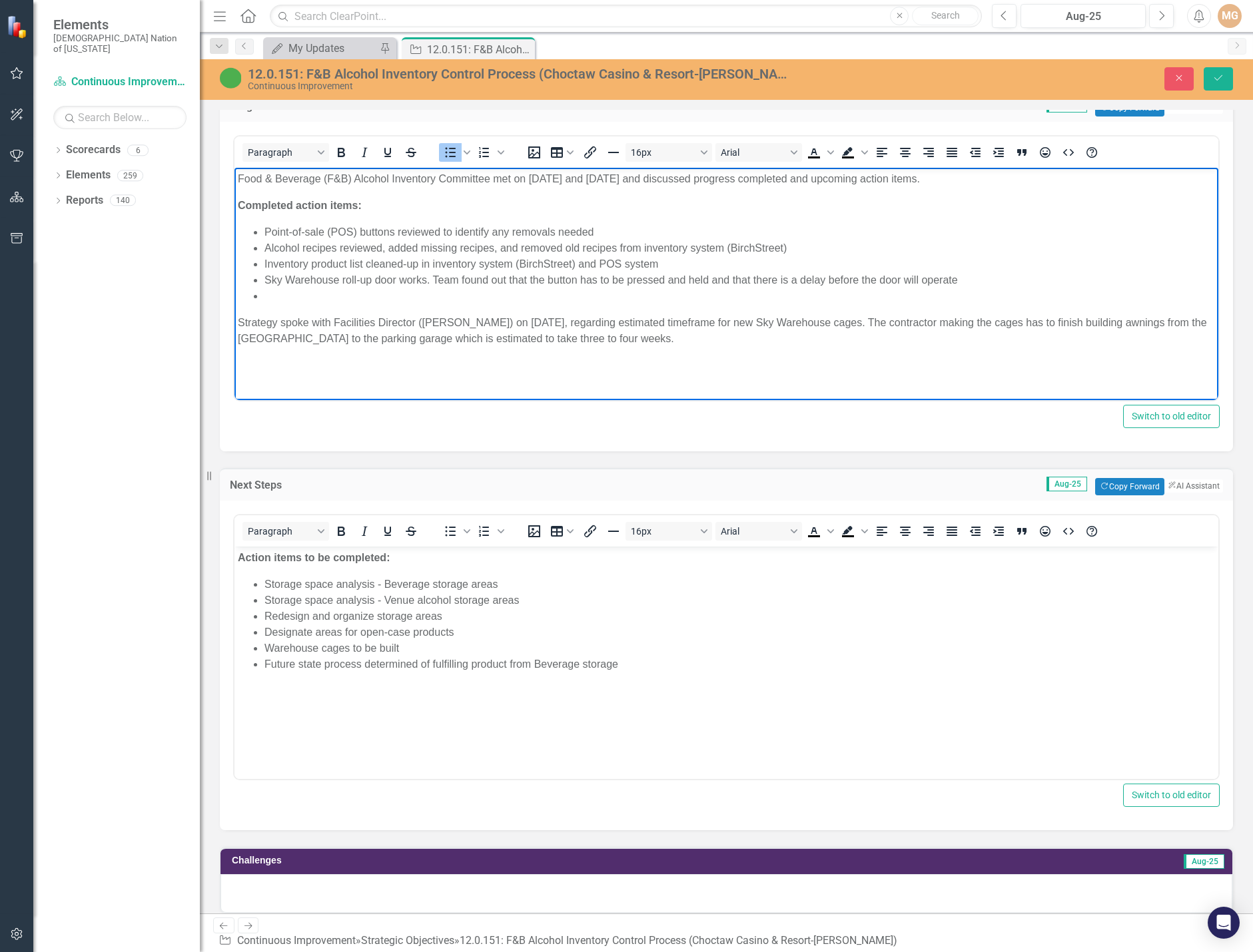
click at [385, 294] on li "Rich Text Area. Press ALT-0 for help." at bounding box center [740, 296] width 950 height 16
click at [279, 294] on li "All beer storage locations reviewed to ensure product is locked-up/secured" at bounding box center [740, 296] width 950 height 16
click at [742, 291] on li "All Beverage and venue beer storage locations reviewed to ensure product is loc…" at bounding box center [740, 296] width 950 height 16
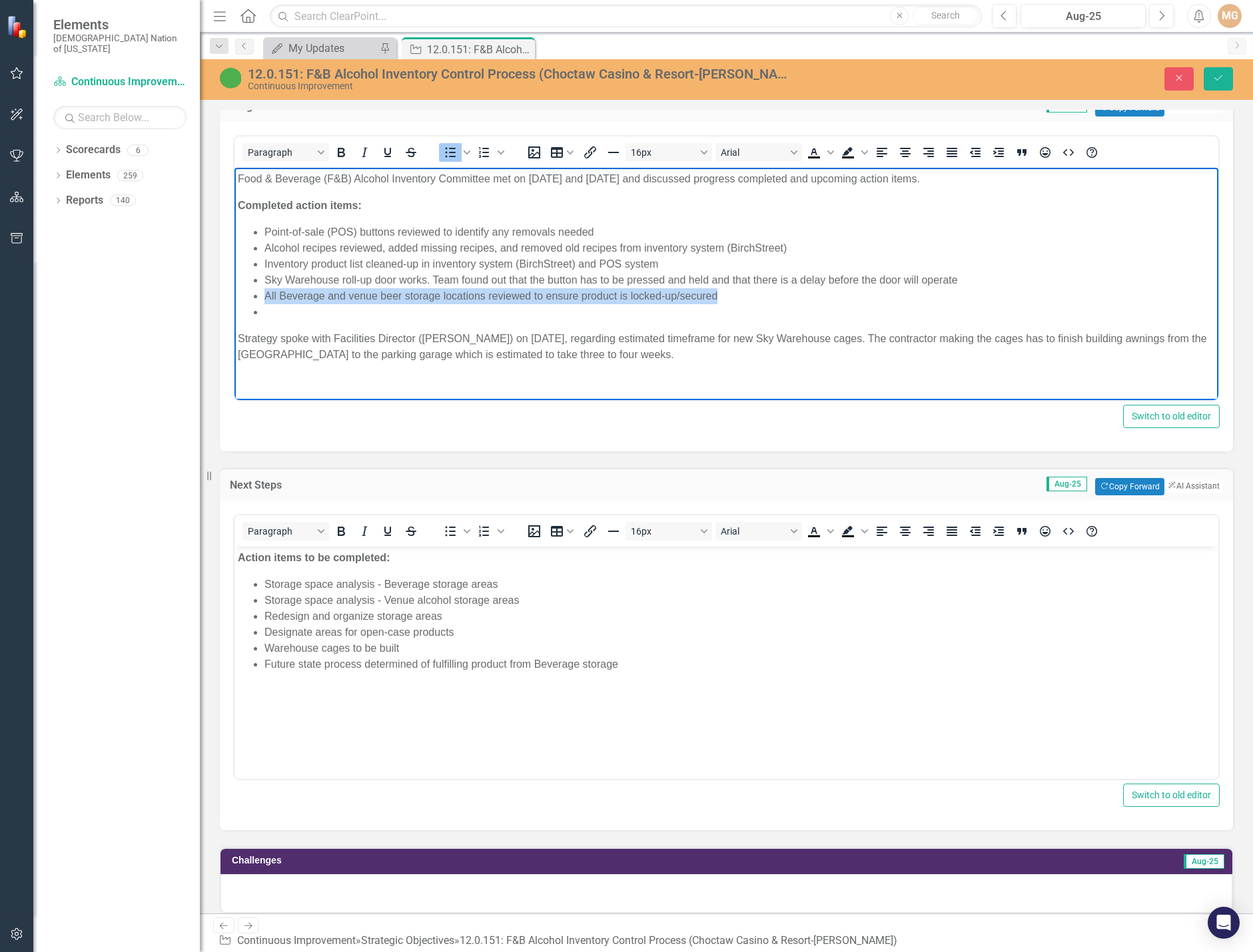
drag, startPoint x: 728, startPoint y: 298, endPoint x: 265, endPoint y: 299, distance: 463.0
click at [265, 299] on li "All Beverage and venue beer storage locations reviewed to ensure product is loc…" at bounding box center [740, 296] width 950 height 16
copy li "All Beverage and venue beer storage locations reviewed to ensure product is loc…"
click at [271, 310] on li "Rich Text Area. Press ALT-0 for help." at bounding box center [740, 312] width 950 height 16
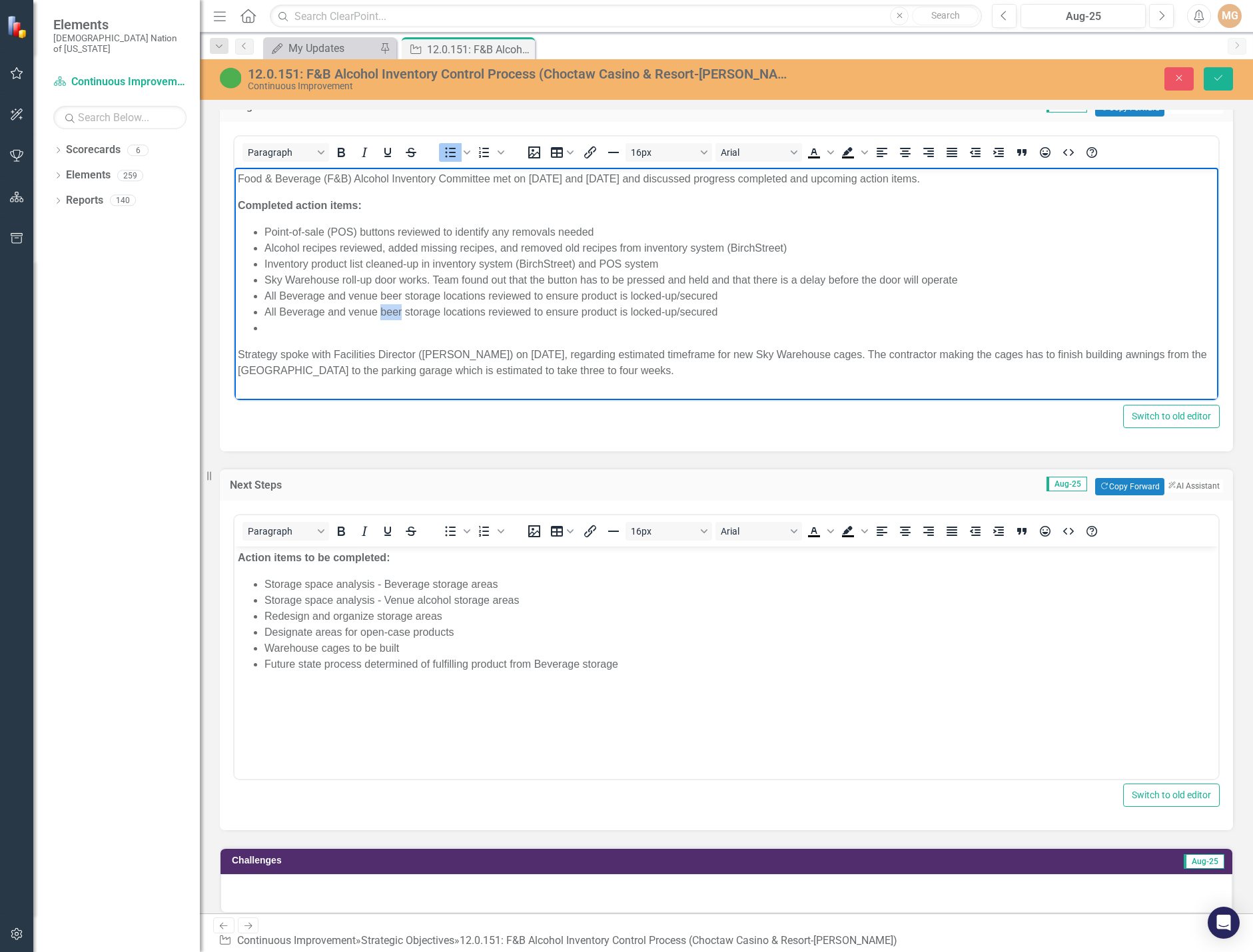
drag, startPoint x: 402, startPoint y: 308, endPoint x: 383, endPoint y: 308, distance: 19.0
click at [383, 308] on li "All Beverage and venue beer storage locations reviewed to ensure product is loc…" at bounding box center [740, 312] width 950 height 16
click at [755, 311] on li "All Beverage and venue liquor storage locations reviewed to ensure product is l…" at bounding box center [740, 312] width 950 height 16
click at [294, 323] on li "Rich Text Area. Press ALT-0 for help." at bounding box center [740, 328] width 950 height 16
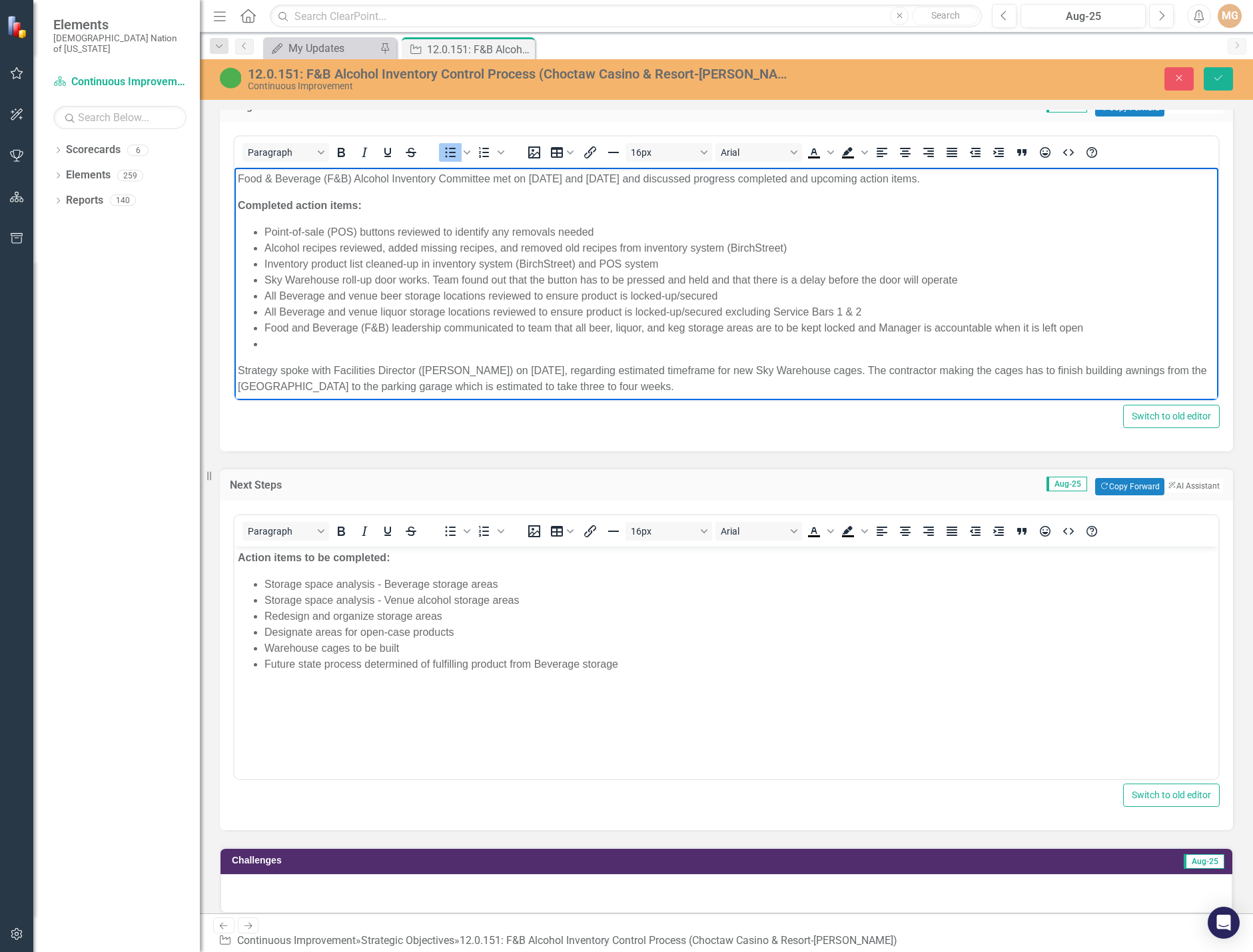
click at [294, 337] on li "Rich Text Area. Press ALT-0 for help." at bounding box center [740, 344] width 950 height 16
click at [394, 342] on li "F&B leadership completed property walks to ensure [PERSON_NAME] are being locke…" at bounding box center [740, 344] width 950 height 16
click at [986, 339] on li "F&B leadership completed and will continue property walks to ensure [PERSON_NAM…" at bounding box center [740, 344] width 950 height 16
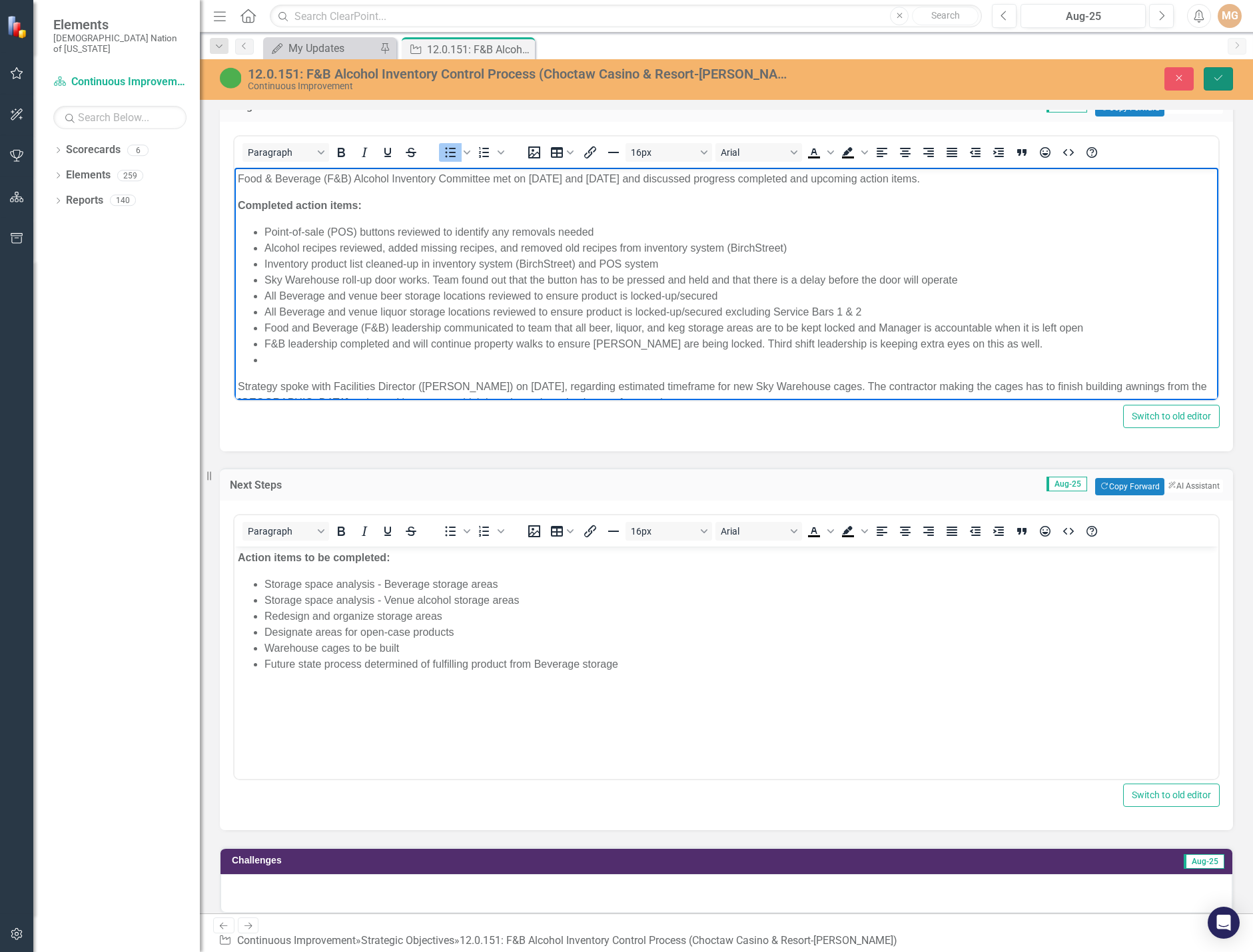
click at [1011, 77] on icon "Save" at bounding box center [1218, 79] width 12 height 10
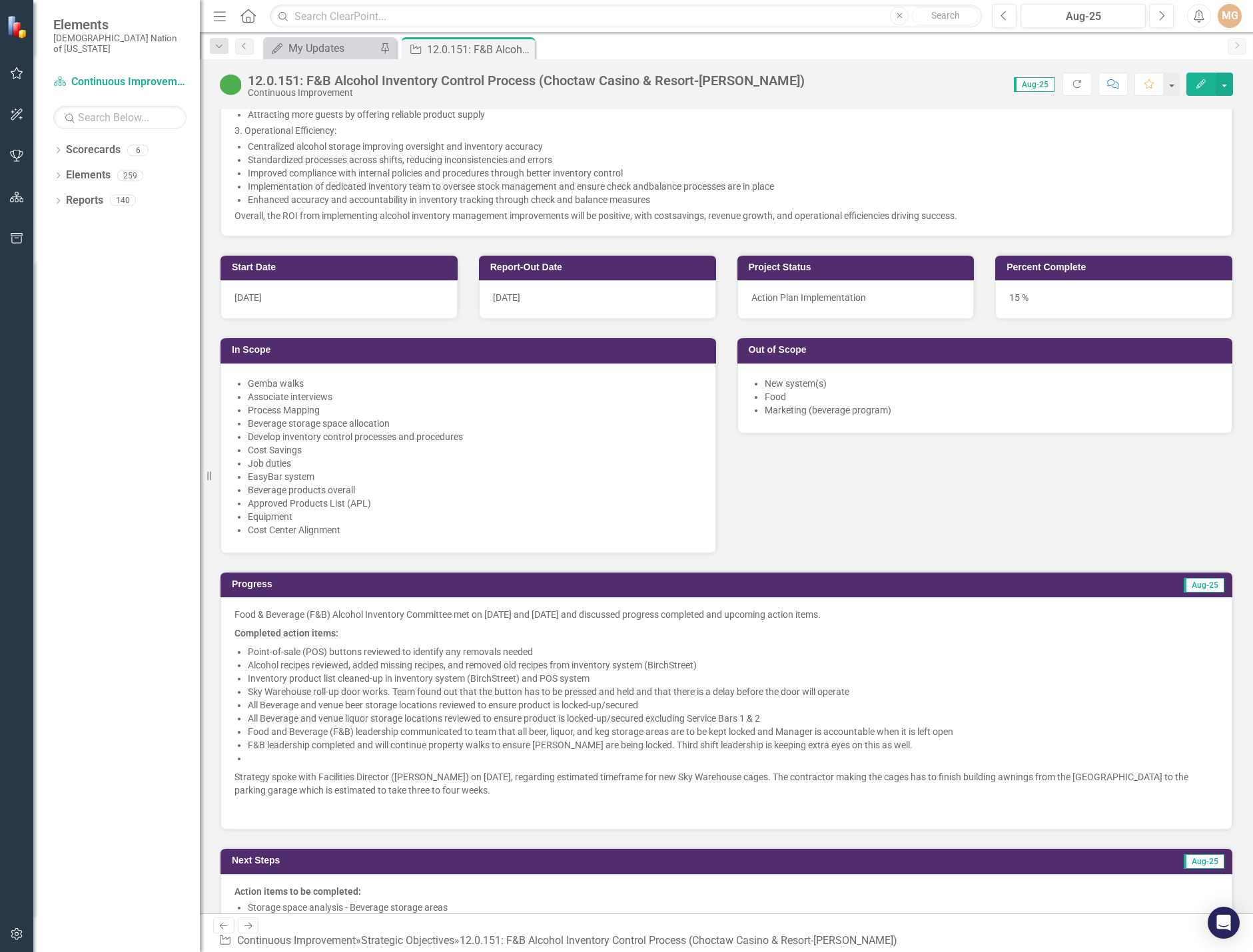
scroll to position [732, 0]
